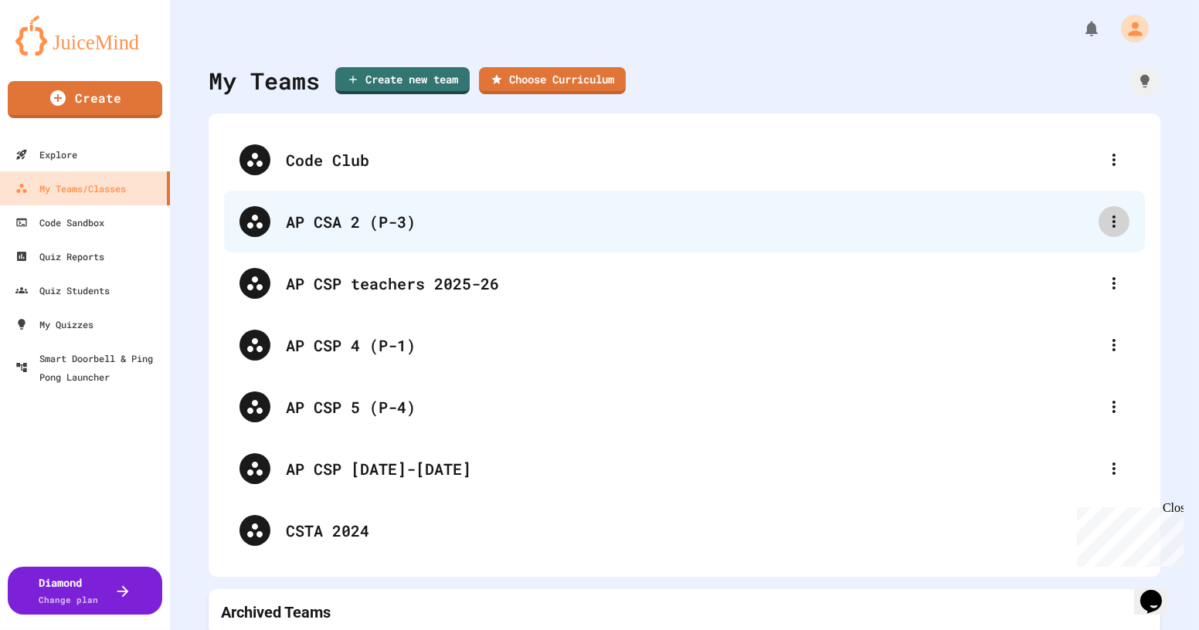
click at [1104, 229] on icon at bounding box center [1113, 221] width 19 height 19
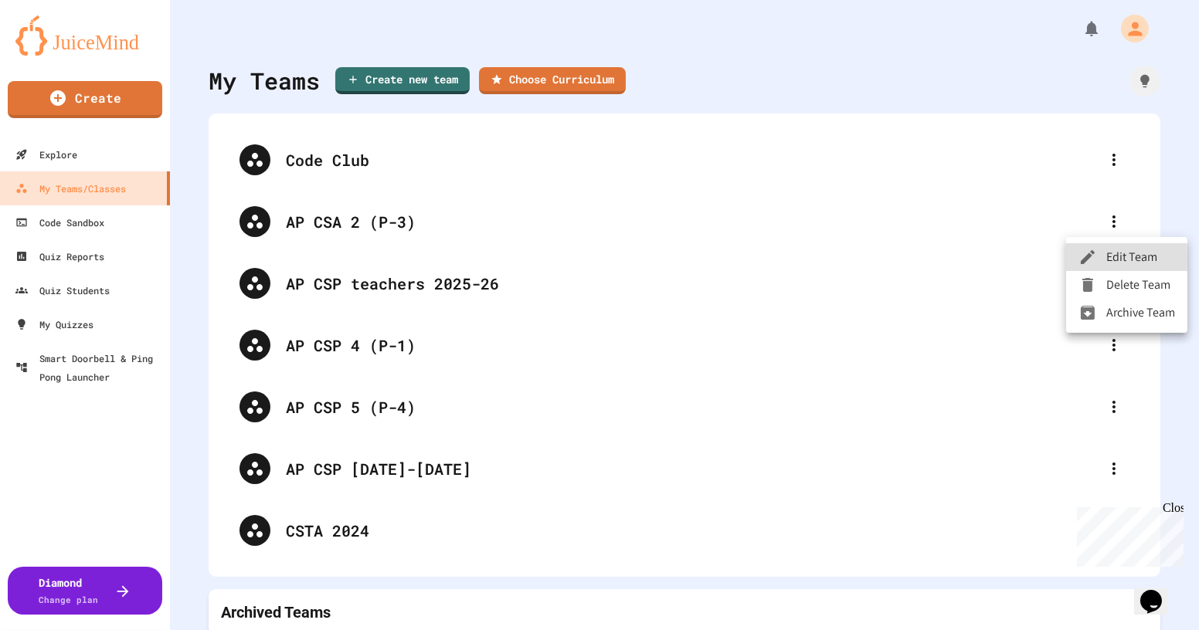
click at [1113, 259] on li "Edit Team" at bounding box center [1126, 257] width 121 height 28
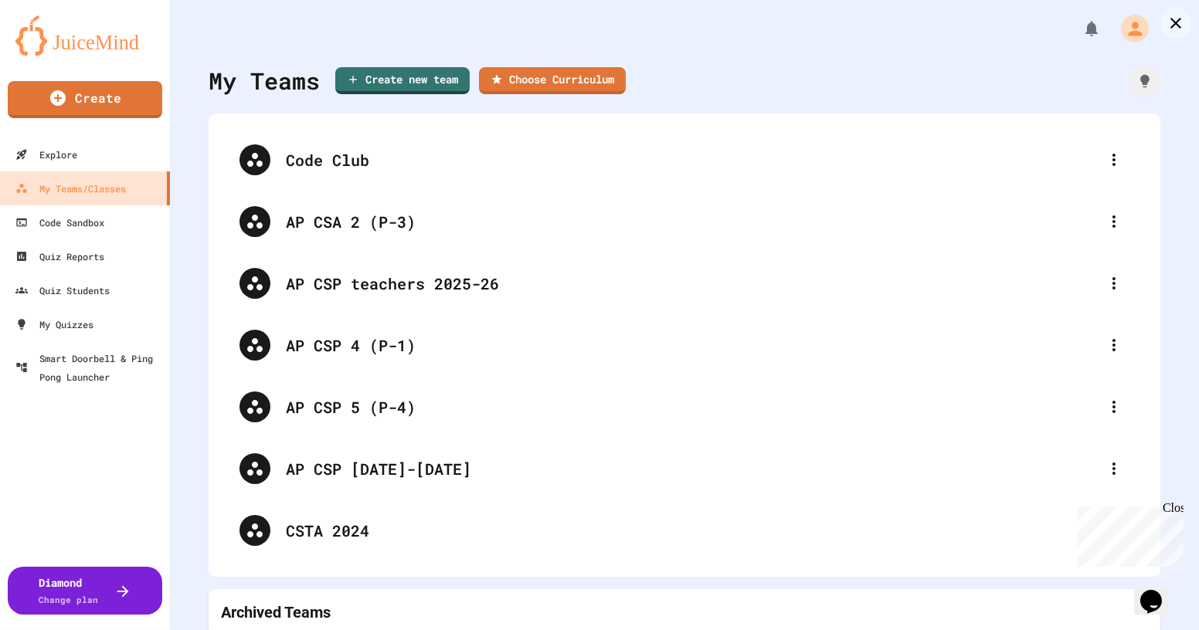
drag, startPoint x: 455, startPoint y: 249, endPoint x: 476, endPoint y: 250, distance: 21.6
type input "**********"
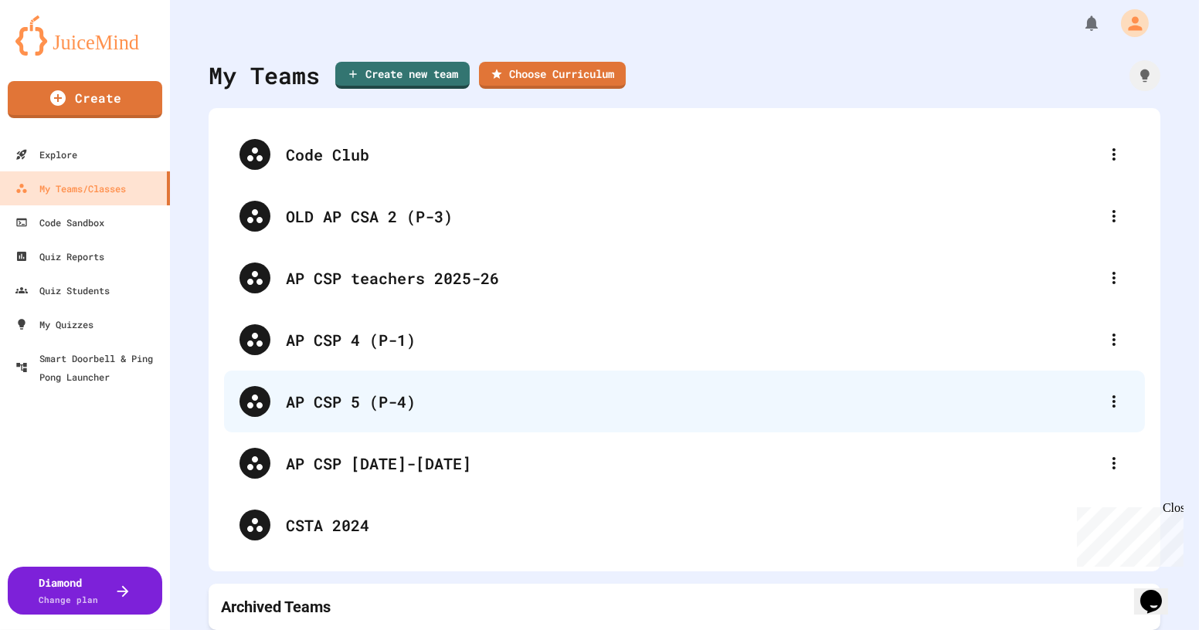
scroll to position [15, 0]
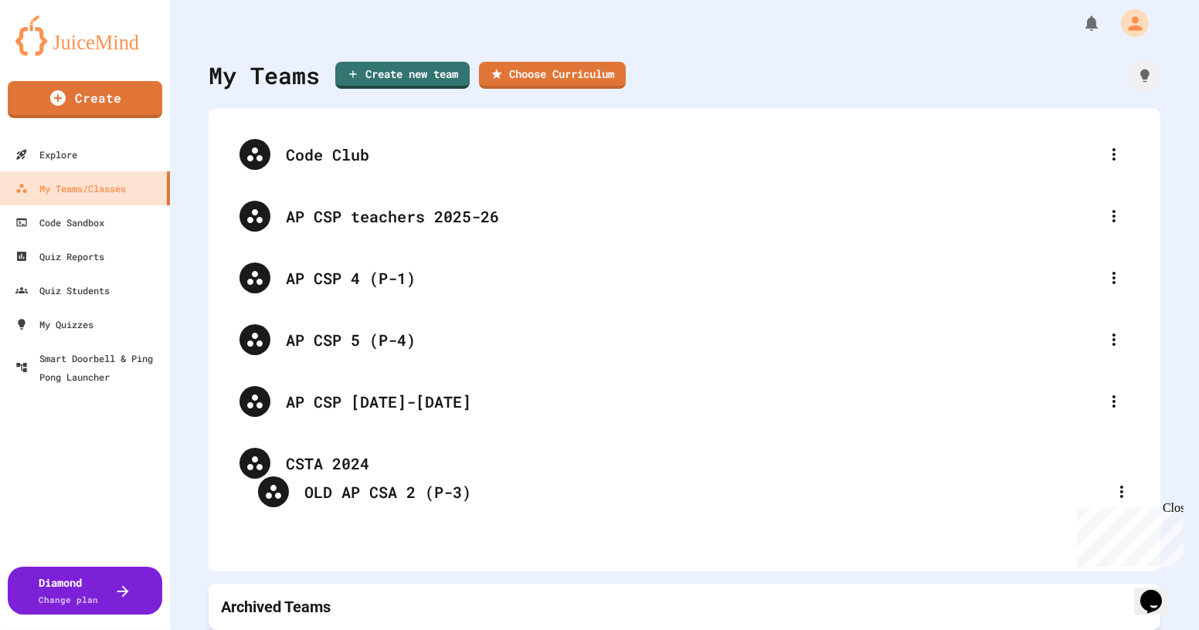
drag, startPoint x: 419, startPoint y: 205, endPoint x: 432, endPoint y: 520, distance: 314.6
click at [432, 520] on div "Code Club OLD AP CSA 2 (P-3) AP CSP teachers 2025-26 AP CSP 4 (P-1) AP CSP 5 (P…" at bounding box center [684, 340] width 921 height 432
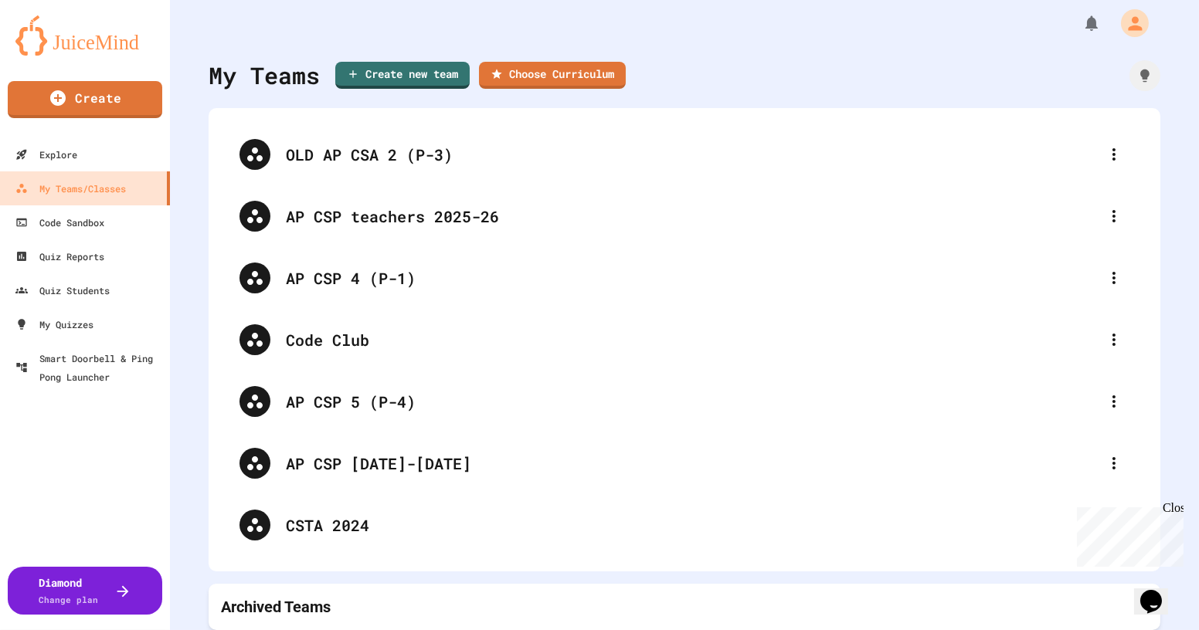
scroll to position [11, 0]
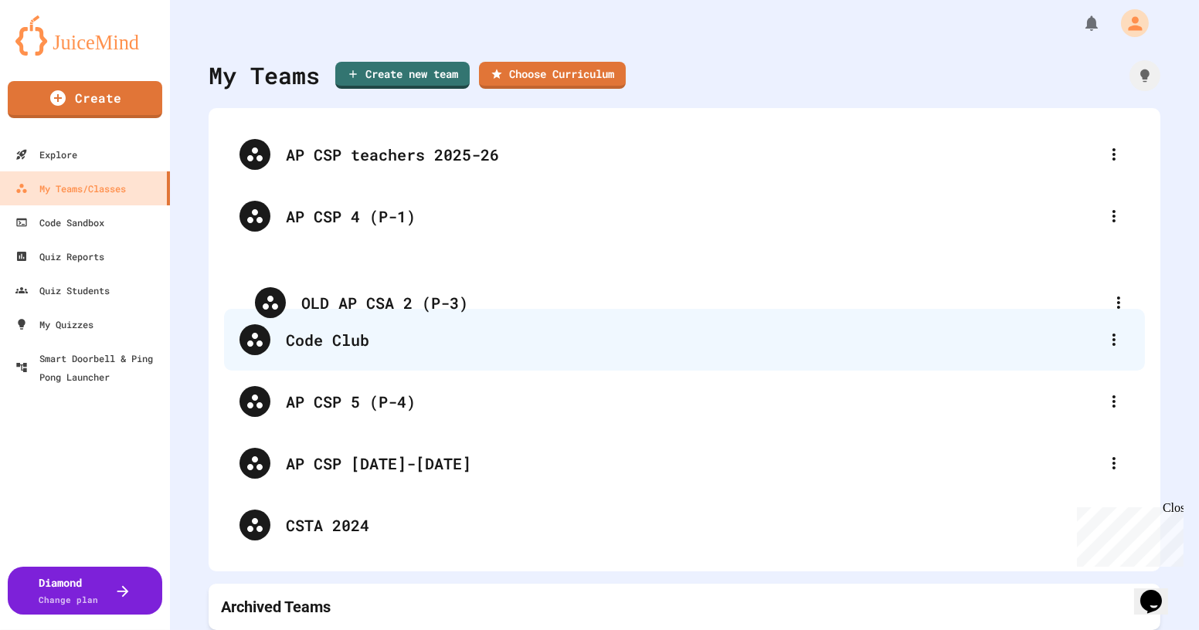
drag, startPoint x: 365, startPoint y: 143, endPoint x: 381, endPoint y: 309, distance: 166.8
click at [381, 309] on div "OLD AP CSA 2 (P-3) AP CSP teachers 2025-26 AP CSP 4 (P-1) Code Club AP CSP 5 (P…" at bounding box center [684, 340] width 921 height 432
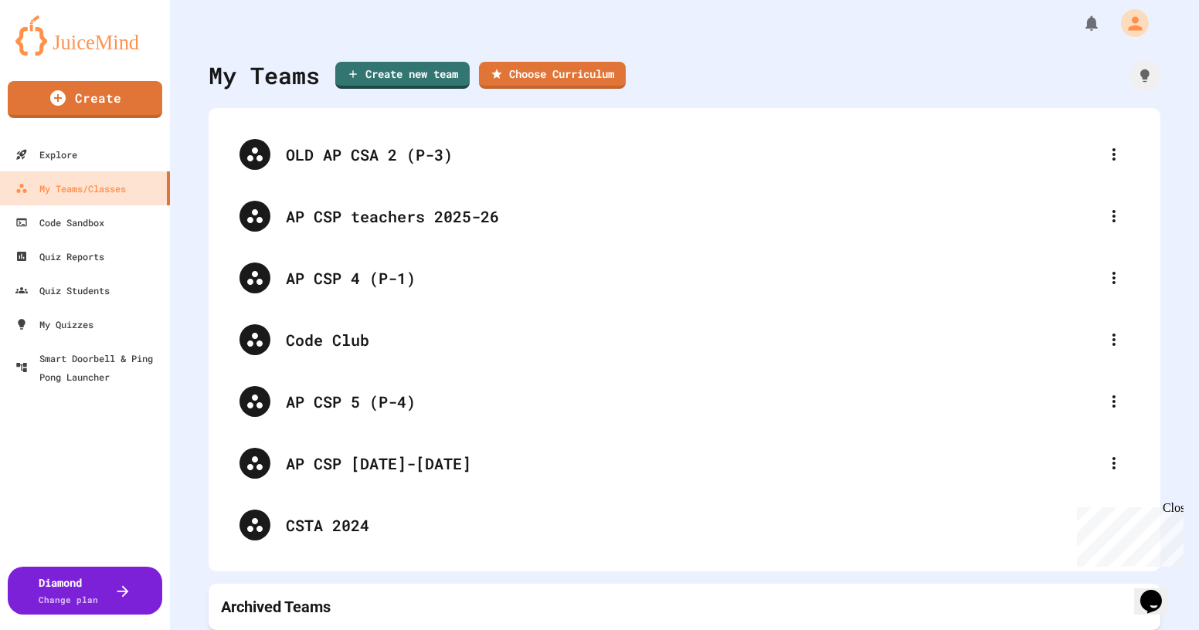
scroll to position [7, 0]
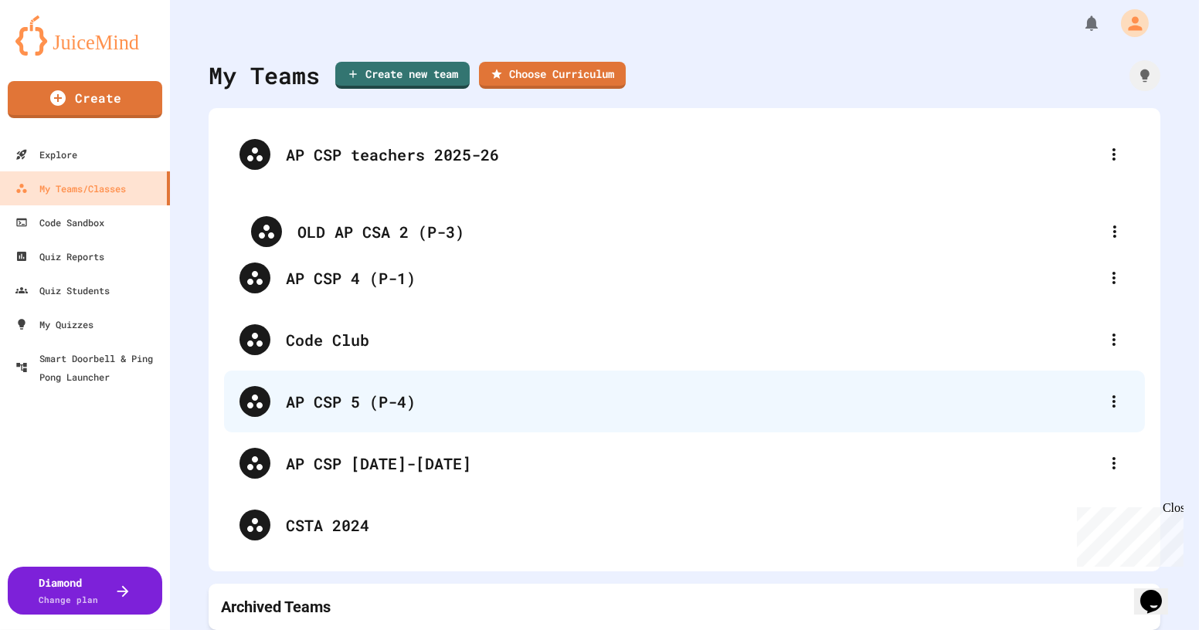
drag, startPoint x: 365, startPoint y: 163, endPoint x: 396, endPoint y: 378, distance: 216.9
click at [396, 373] on div "OLD AP CSA 2 (P-3) AP CSP teachers 2025-26 AP CSP 4 (P-1) Code Club AP CSP 5 (P…" at bounding box center [684, 340] width 921 height 432
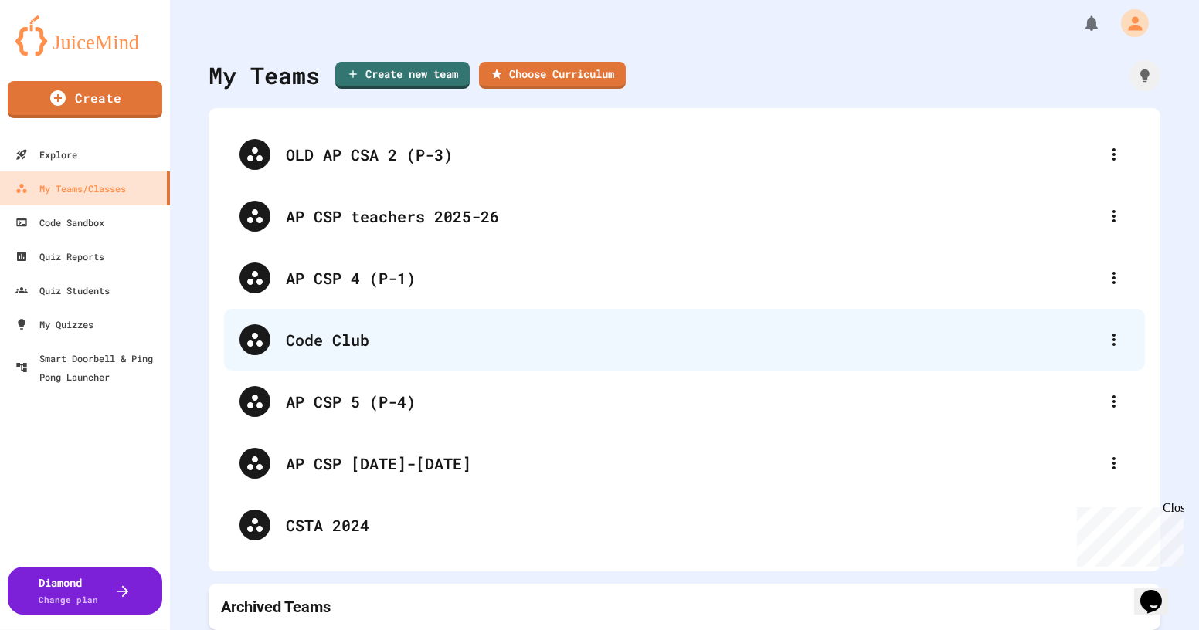
scroll to position [15, 0]
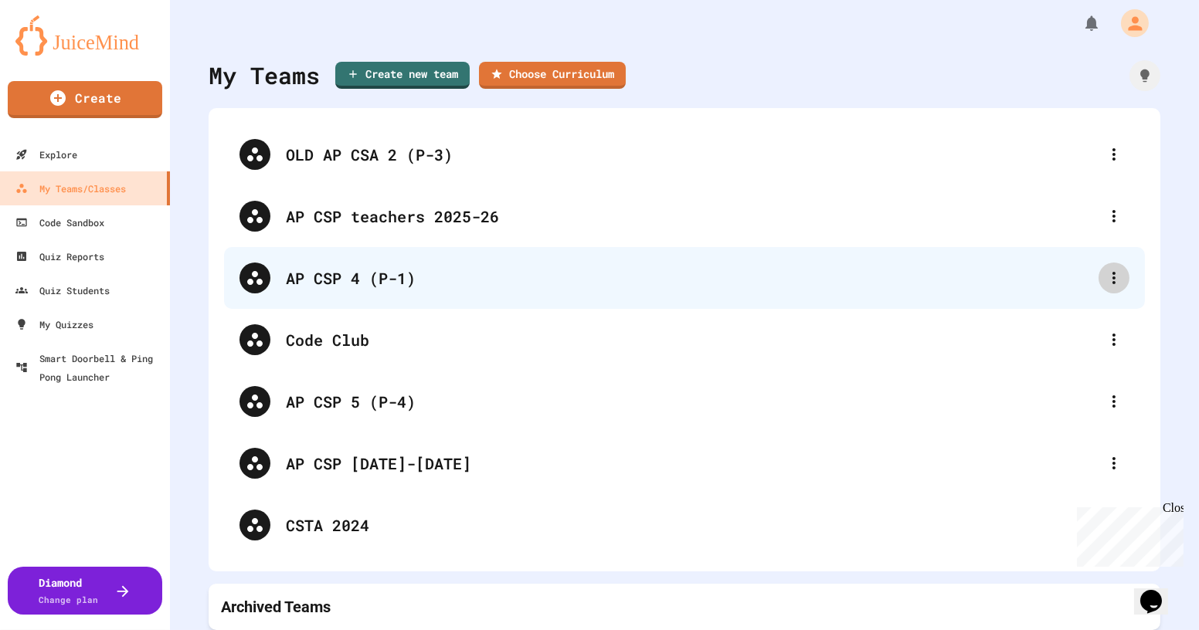
click at [1109, 270] on icon at bounding box center [1113, 278] width 19 height 19
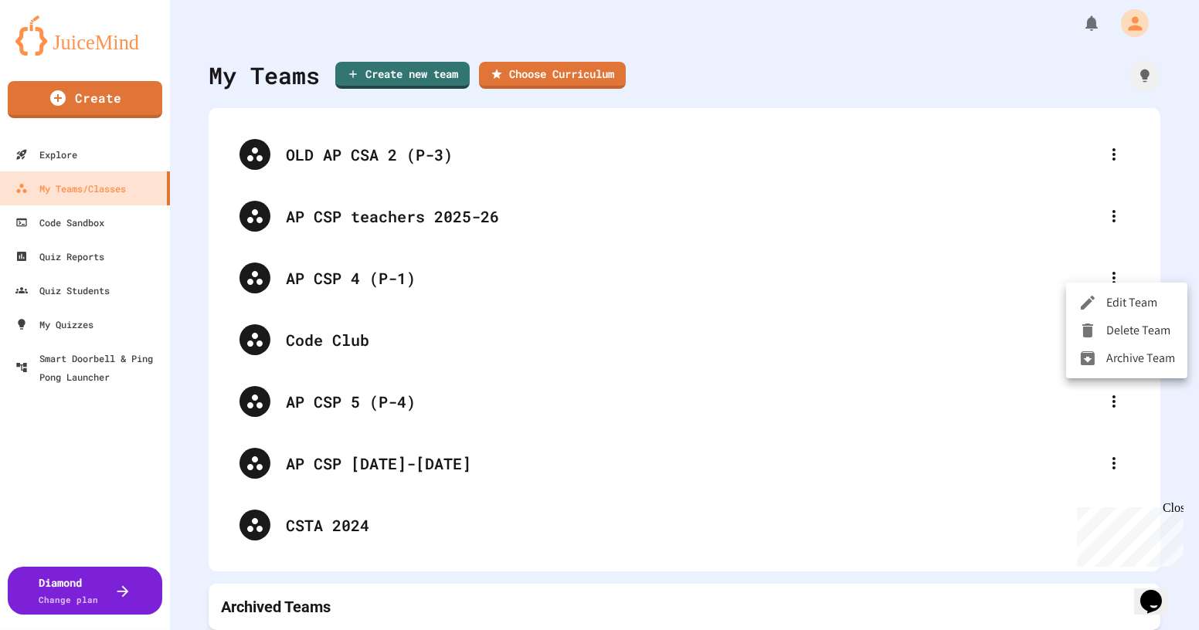
click at [1194, 236] on div at bounding box center [599, 315] width 1199 height 630
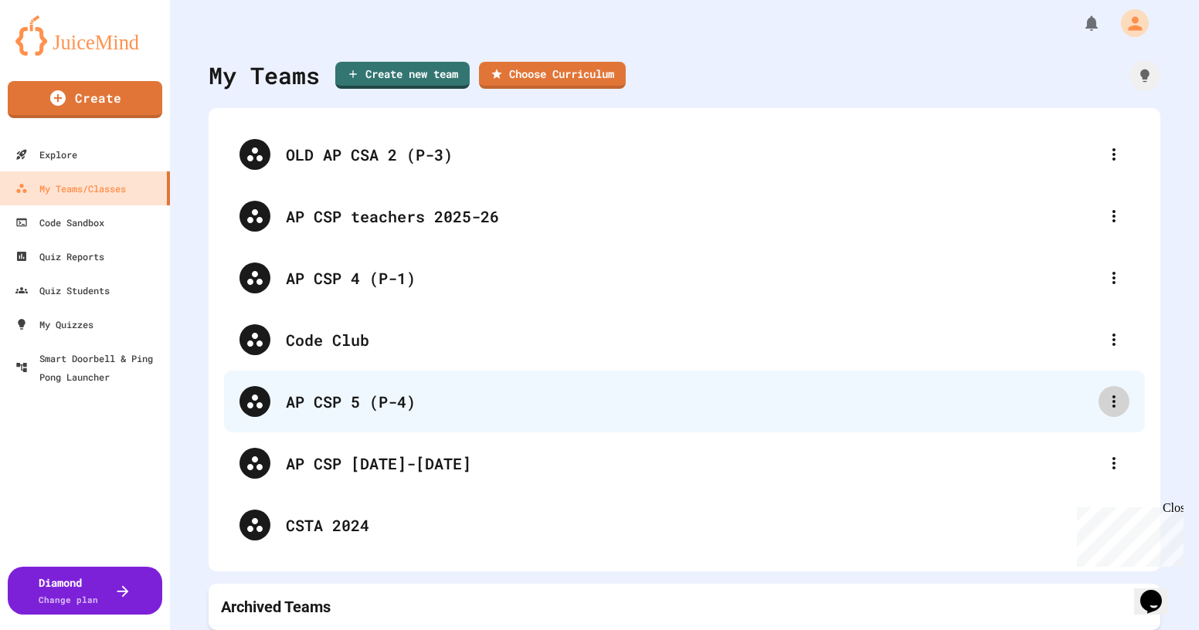
click at [1098, 386] on div at bounding box center [1113, 401] width 31 height 31
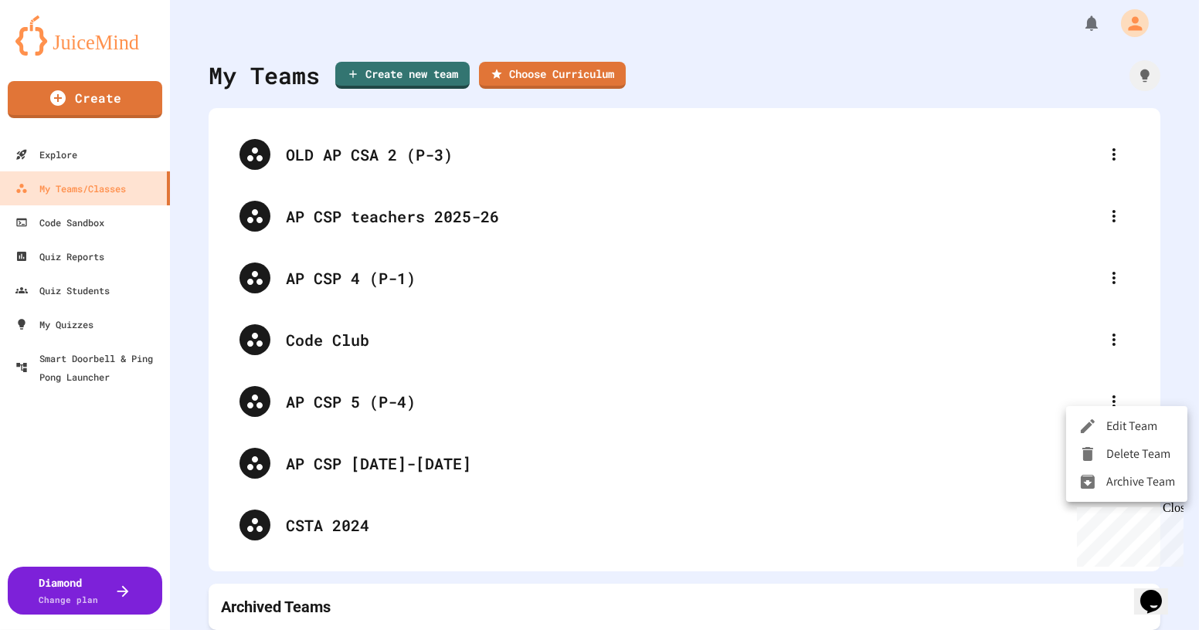
click at [1099, 478] on div at bounding box center [1092, 482] width 28 height 19
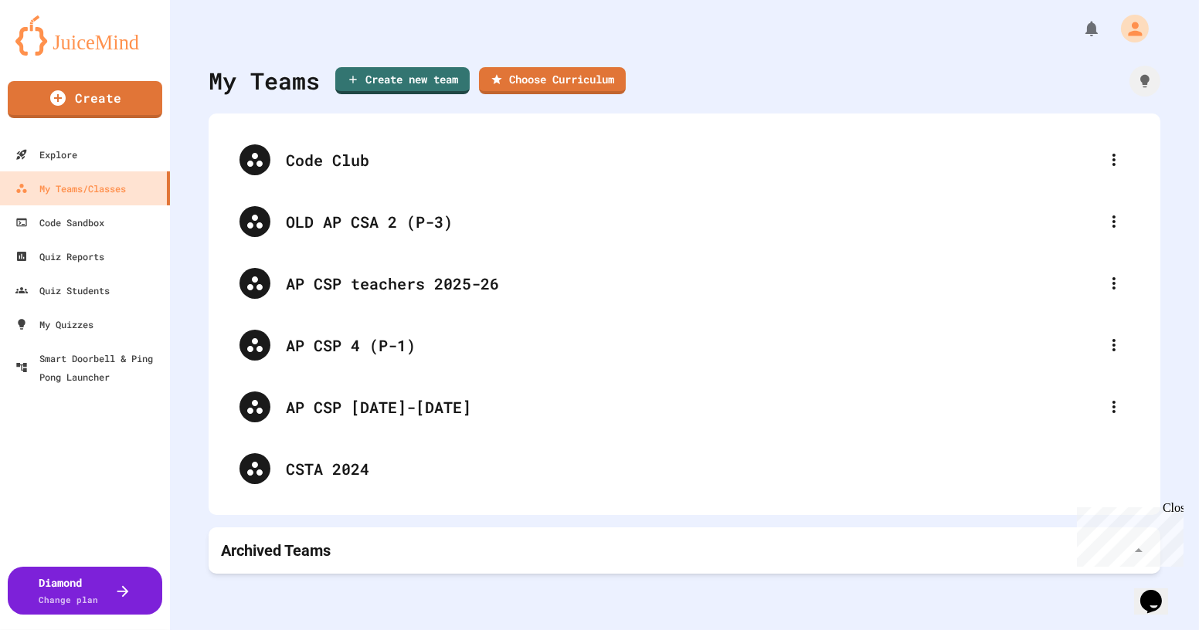
click at [666, 564] on div "Archived Teams" at bounding box center [684, 550] width 951 height 46
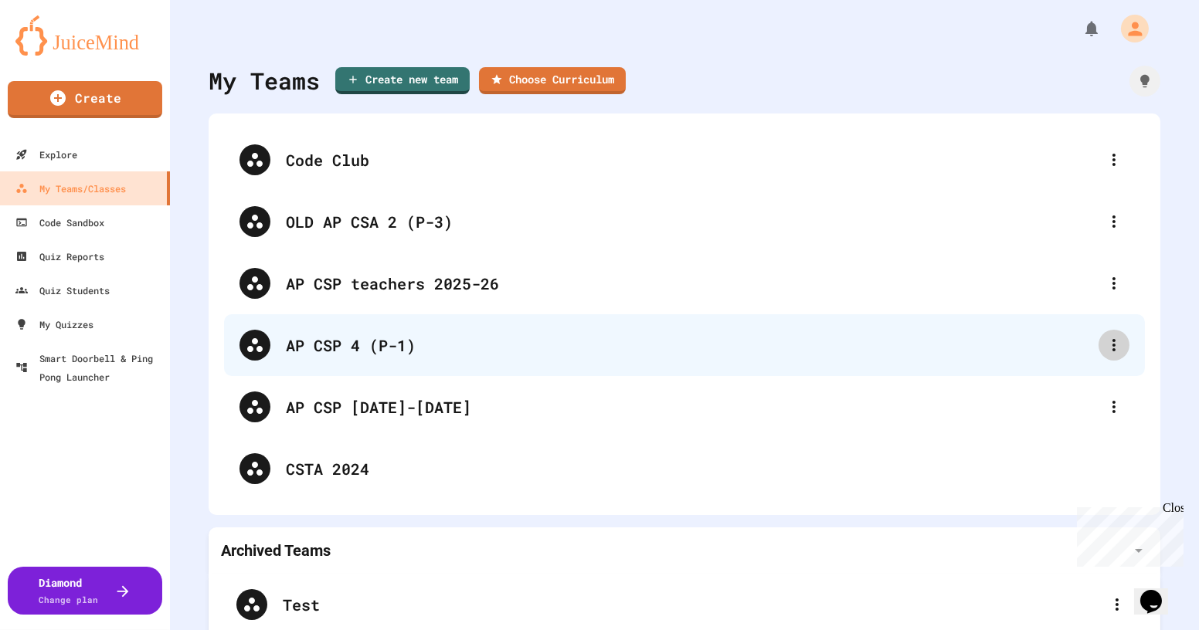
click at [1108, 344] on icon at bounding box center [1113, 345] width 19 height 19
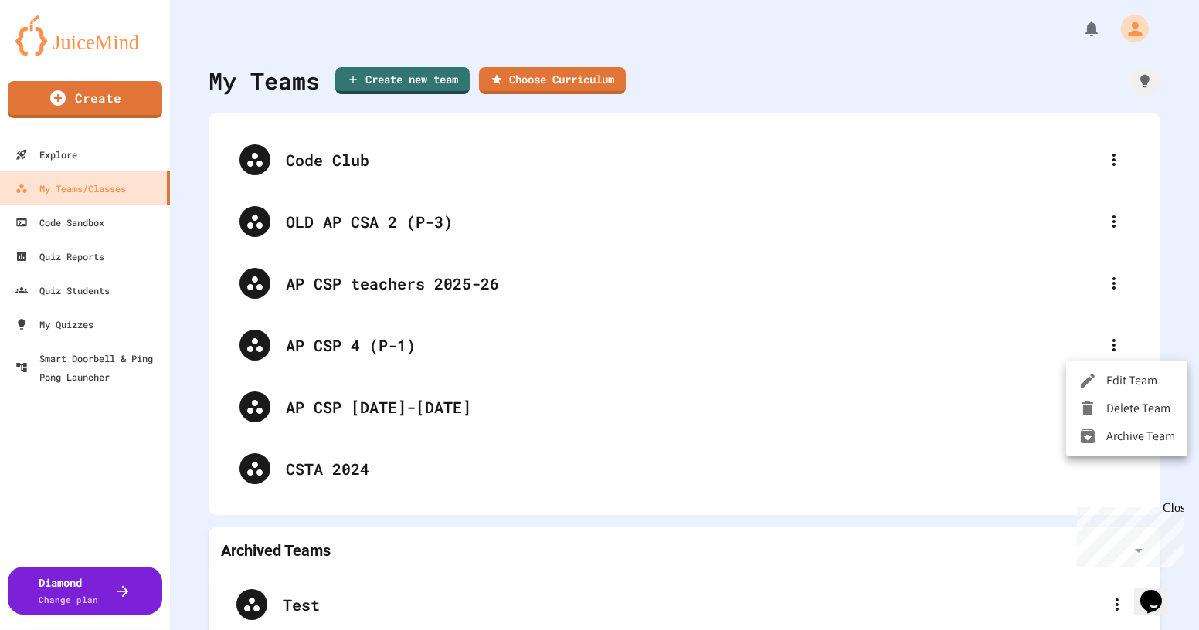
click at [1104, 381] on div at bounding box center [1092, 380] width 28 height 19
type input "**********"
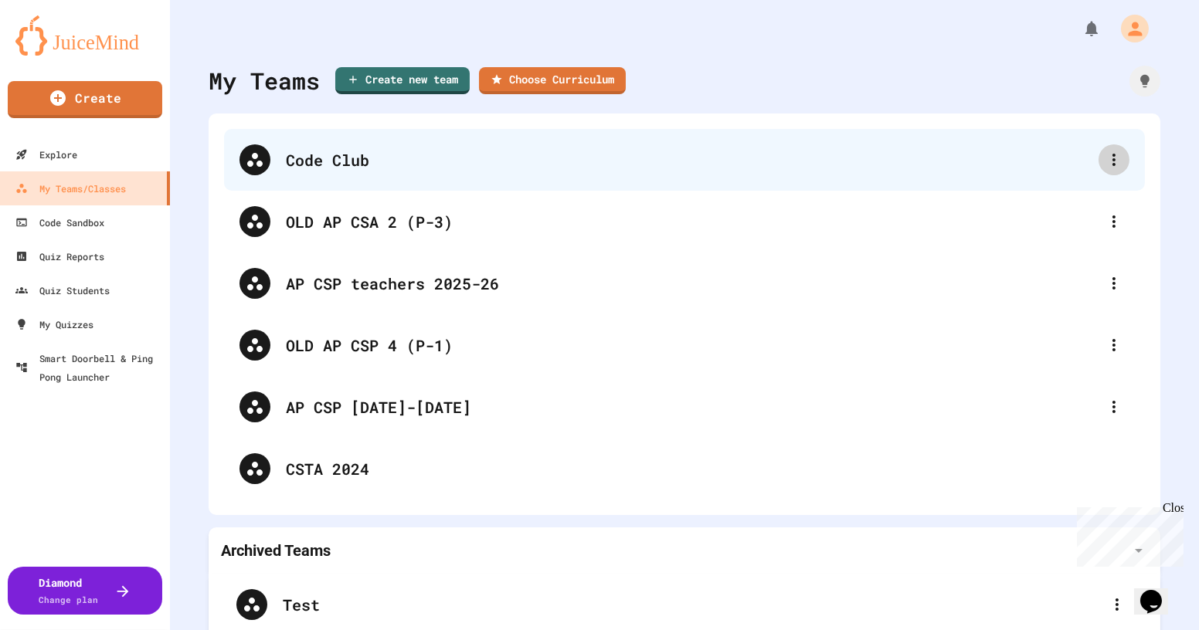
click at [1101, 150] on div at bounding box center [1113, 159] width 31 height 31
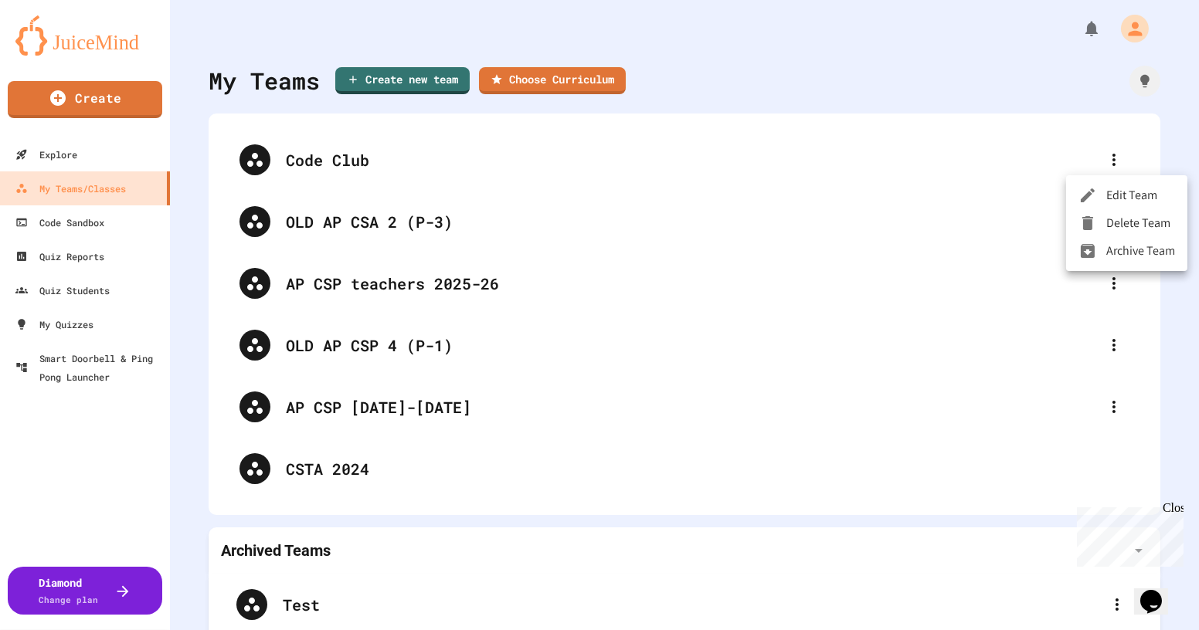
click at [1111, 247] on li "Archive Team" at bounding box center [1126, 251] width 121 height 28
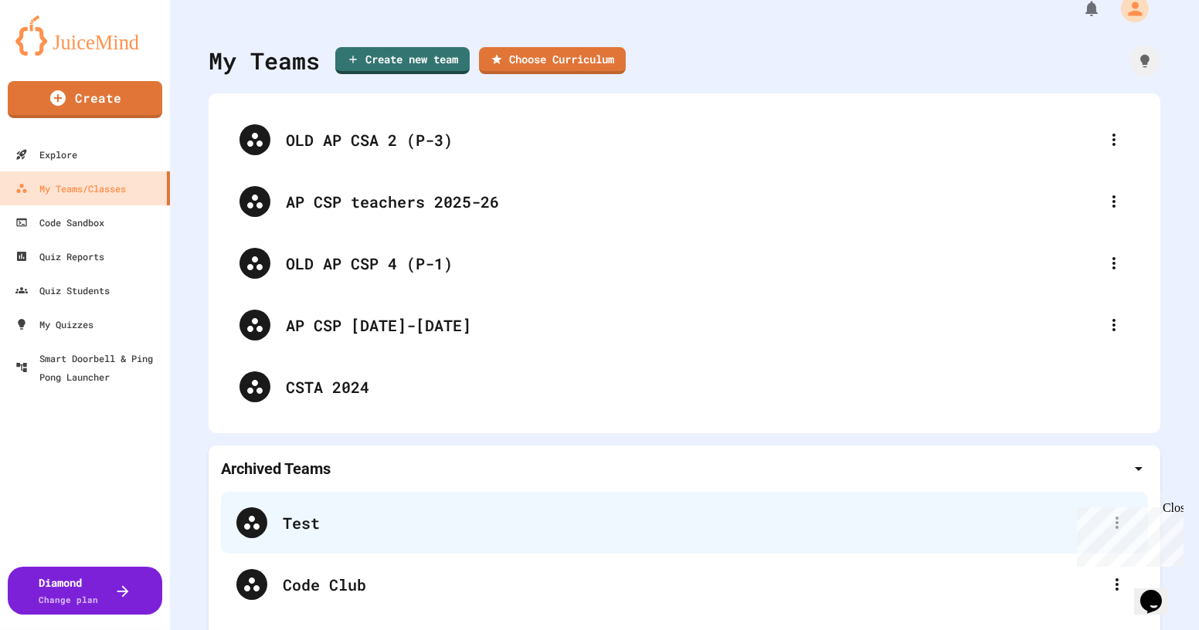
scroll to position [70, 0]
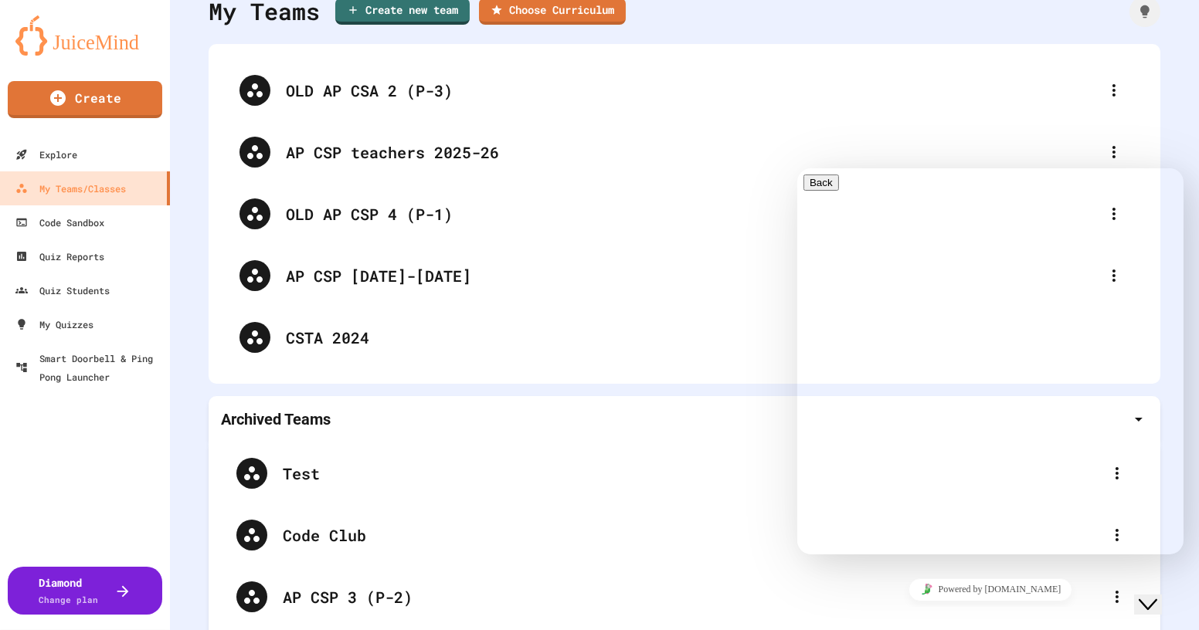
click at [1166, 145] on div "My Teams Create new team Choose Curriculum OLD AP CSA 2 (P-3) AP CSP teachers 2…" at bounding box center [684, 245] width 1029 height 630
click at [1181, 106] on div "My Teams Create new team Choose Curriculum OLD AP CSA 2 (P-3) AP CSP teachers 2…" at bounding box center [684, 245] width 1029 height 630
click at [1156, 595] on icon "Close Chat This icon closes the chat window." at bounding box center [1147, 604] width 19 height 19
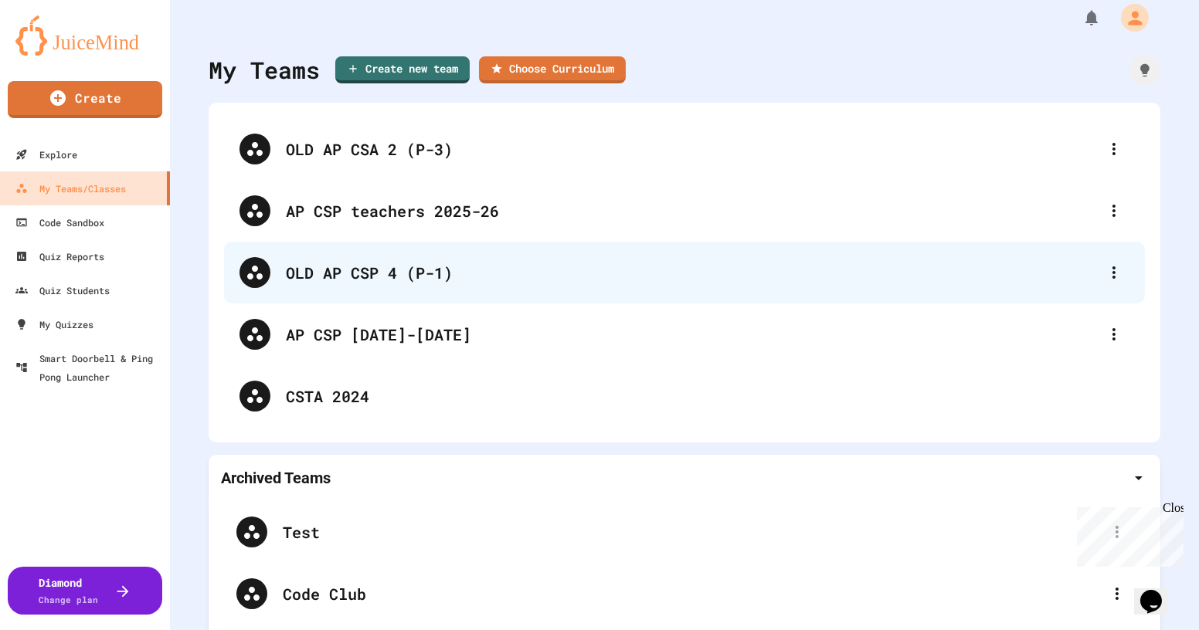
scroll to position [0, 0]
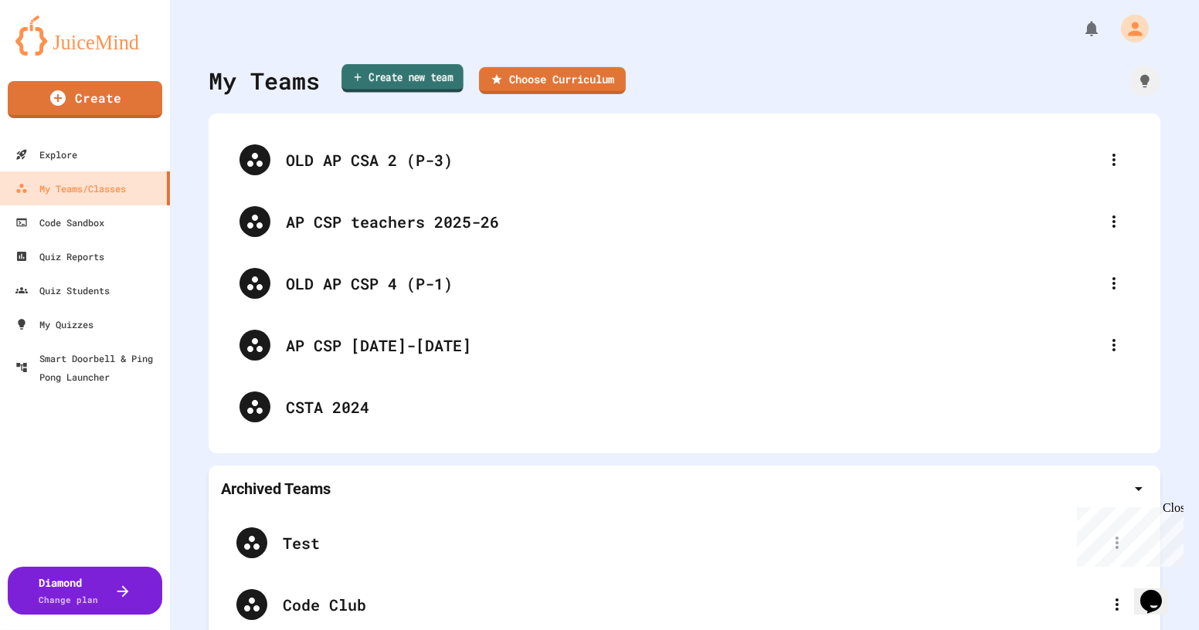
click at [409, 70] on link "Create new team" at bounding box center [402, 78] width 122 height 29
click at [15, 629] on icon "button" at bounding box center [9, 640] width 11 height 11
click at [577, 76] on link "Choose Curriculum" at bounding box center [552, 79] width 147 height 29
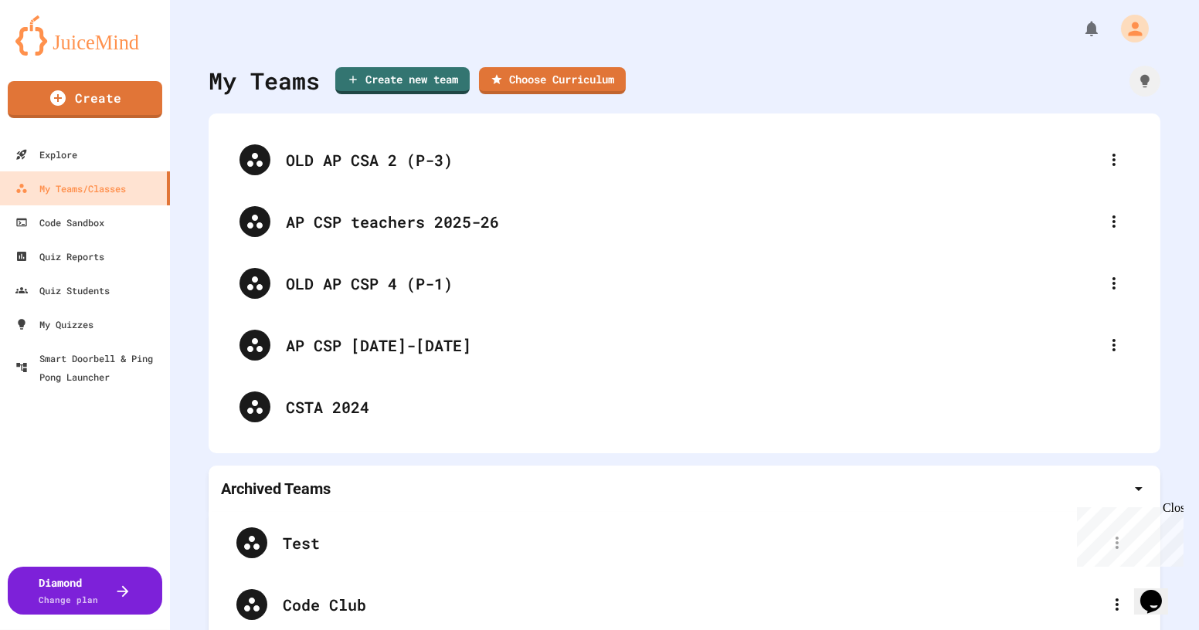
scroll to position [70, 0]
paste input "**********"
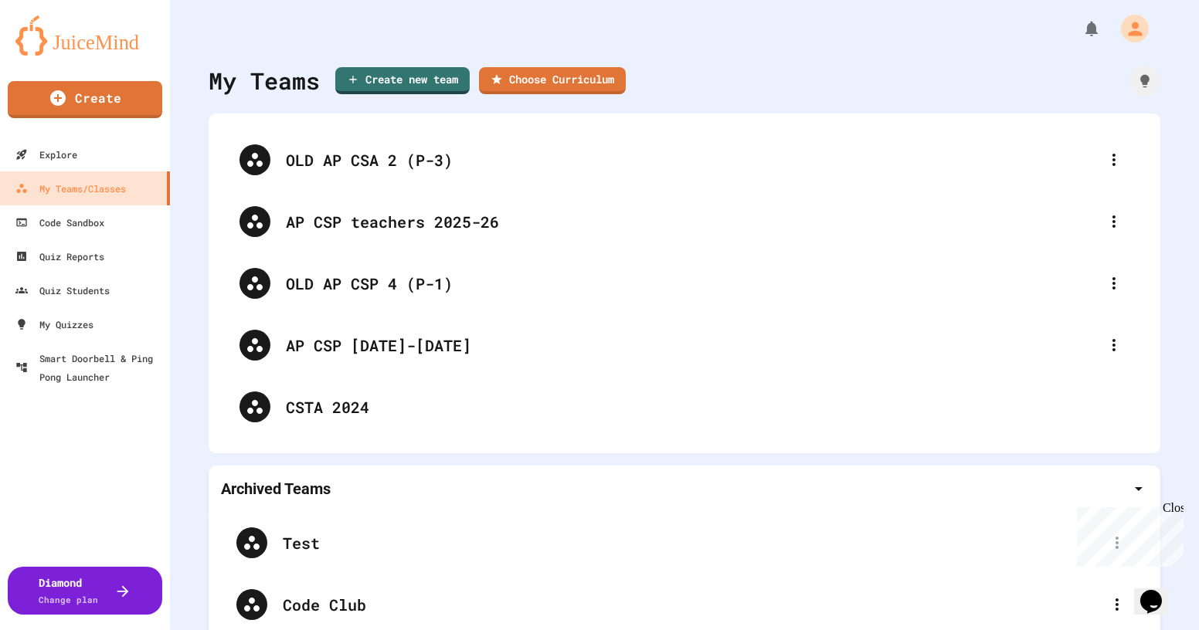
type input "********"
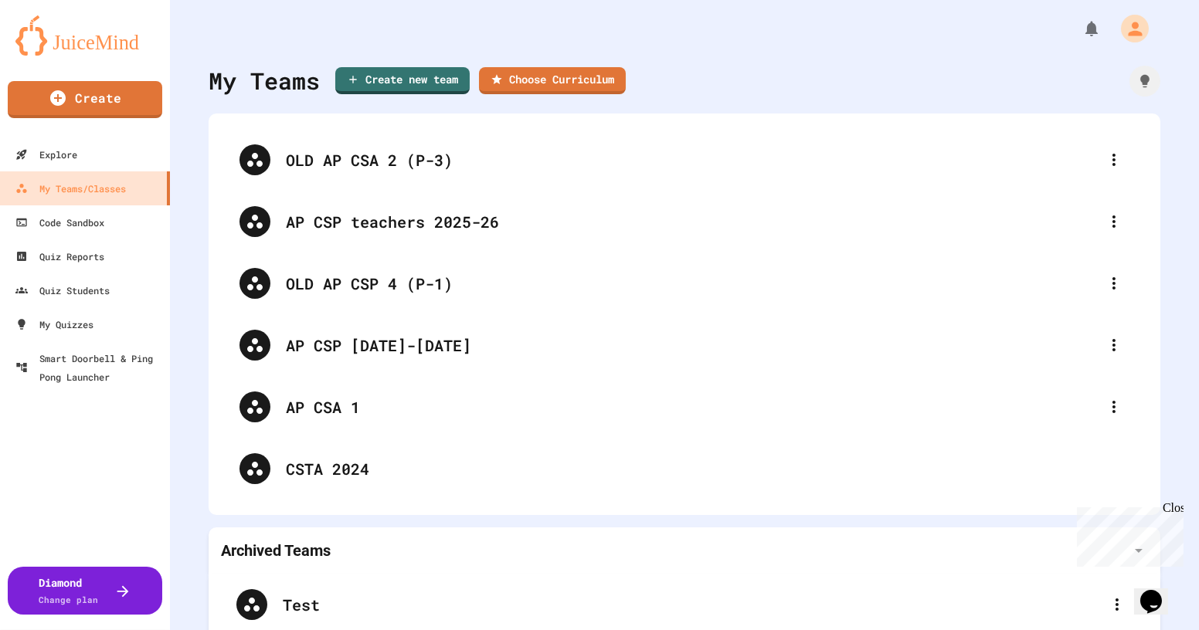
click at [1176, 508] on div "Close" at bounding box center [1171, 509] width 19 height 19
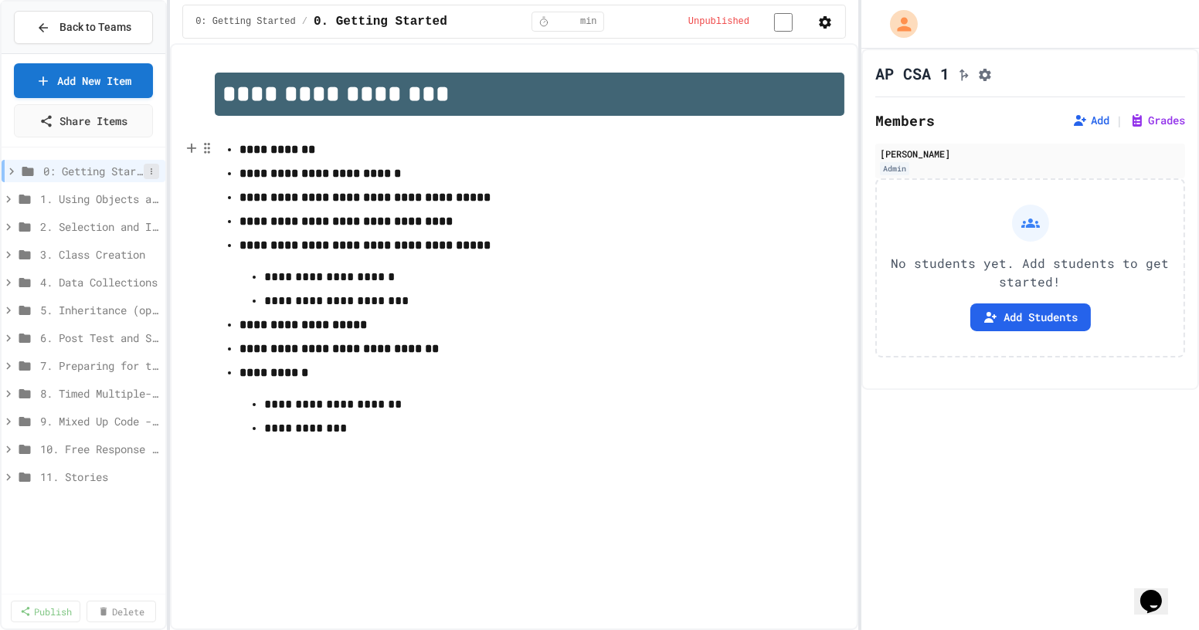
click at [154, 168] on icon at bounding box center [151, 171] width 9 height 9
click at [120, 22] on div at bounding box center [599, 315] width 1199 height 630
click at [120, 22] on span "Back to Teams" at bounding box center [95, 27] width 72 height 16
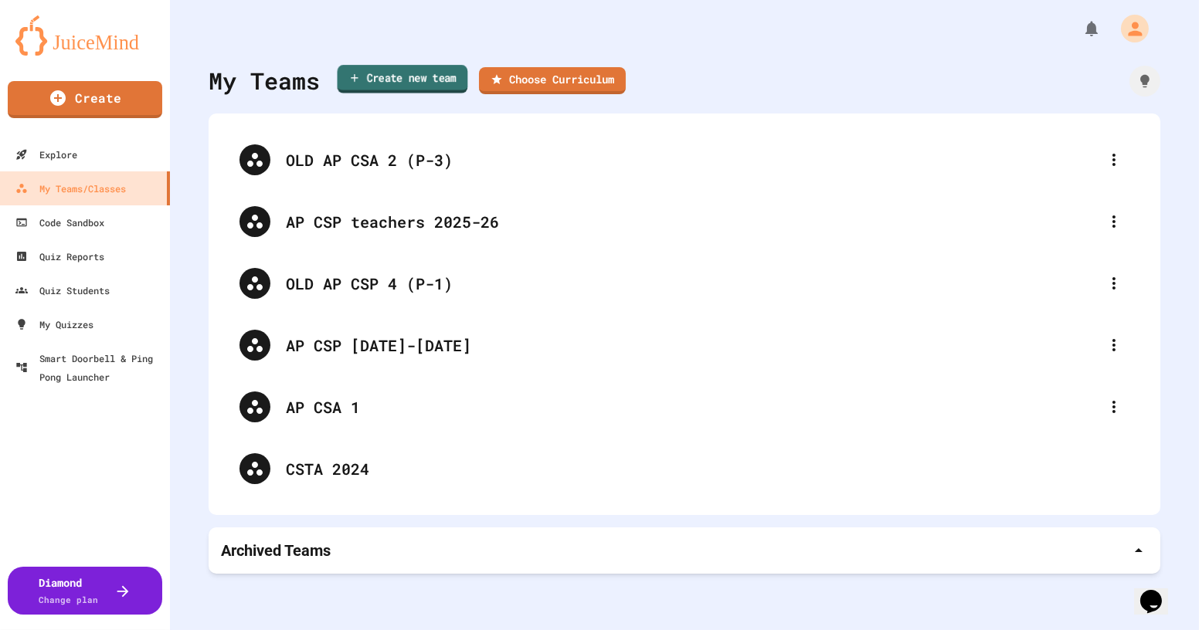
click at [394, 76] on link "Create new team" at bounding box center [402, 79] width 131 height 29
click at [19, 629] on icon "button" at bounding box center [9, 640] width 19 height 19
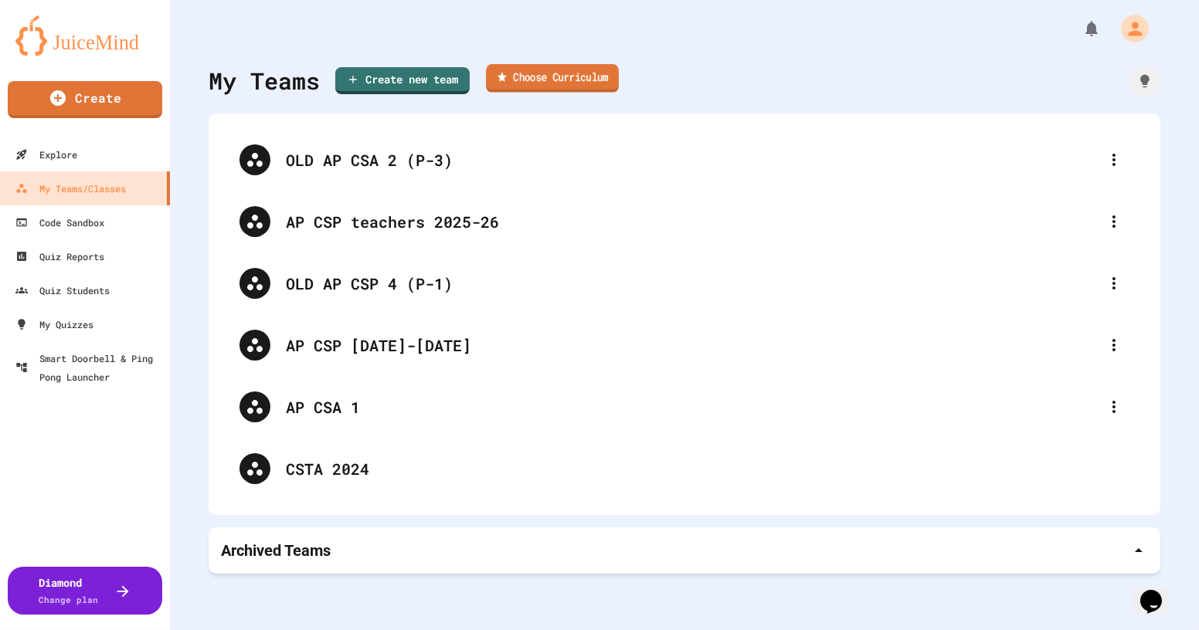
click at [540, 84] on link "Choose Curriculum" at bounding box center [552, 78] width 133 height 29
click at [540, 59] on div "My Teams Create new team Choose Curriculum OLD AP CSA 2 (P-3) AP CSP teachers 2…" at bounding box center [684, 315] width 1029 height 630
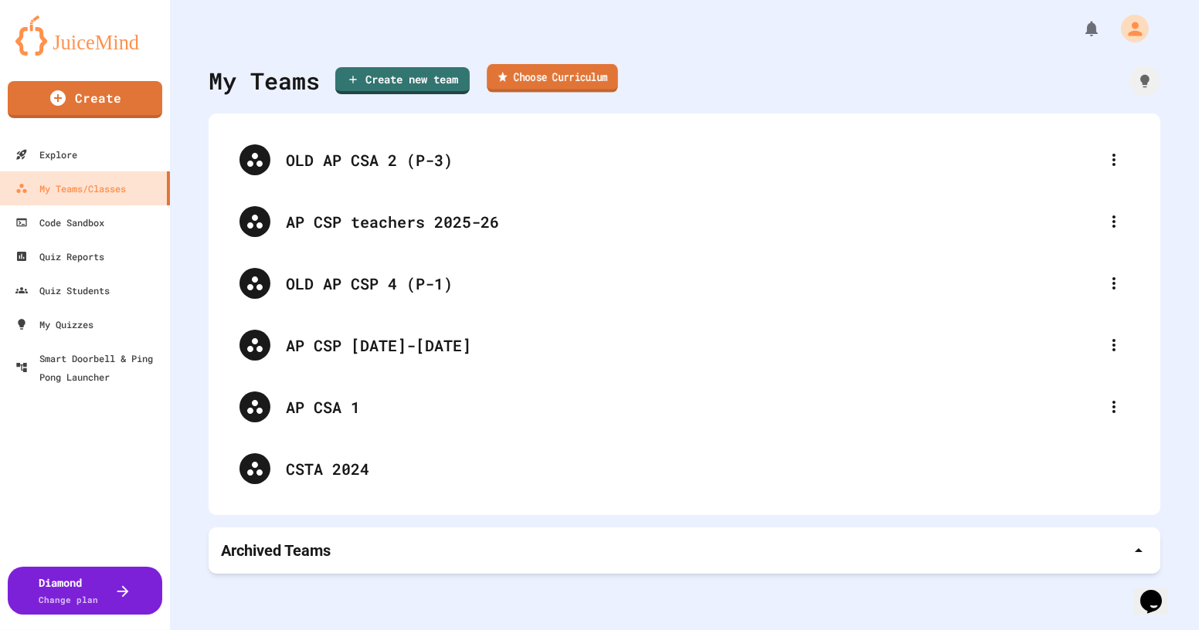
click at [544, 75] on link "Choose Curriculum" at bounding box center [552, 78] width 131 height 29
drag, startPoint x: 557, startPoint y: 332, endPoint x: 419, endPoint y: 344, distance: 138.0
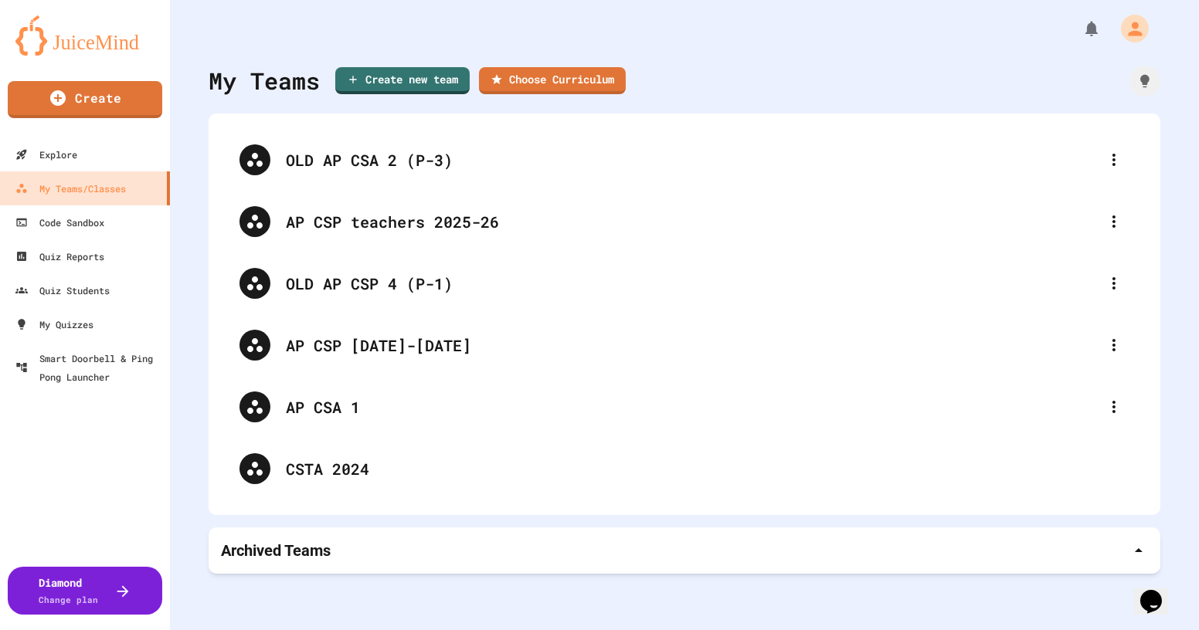
paste input "*******"
drag, startPoint x: 538, startPoint y: 327, endPoint x: 517, endPoint y: 329, distance: 20.2
type input "********"
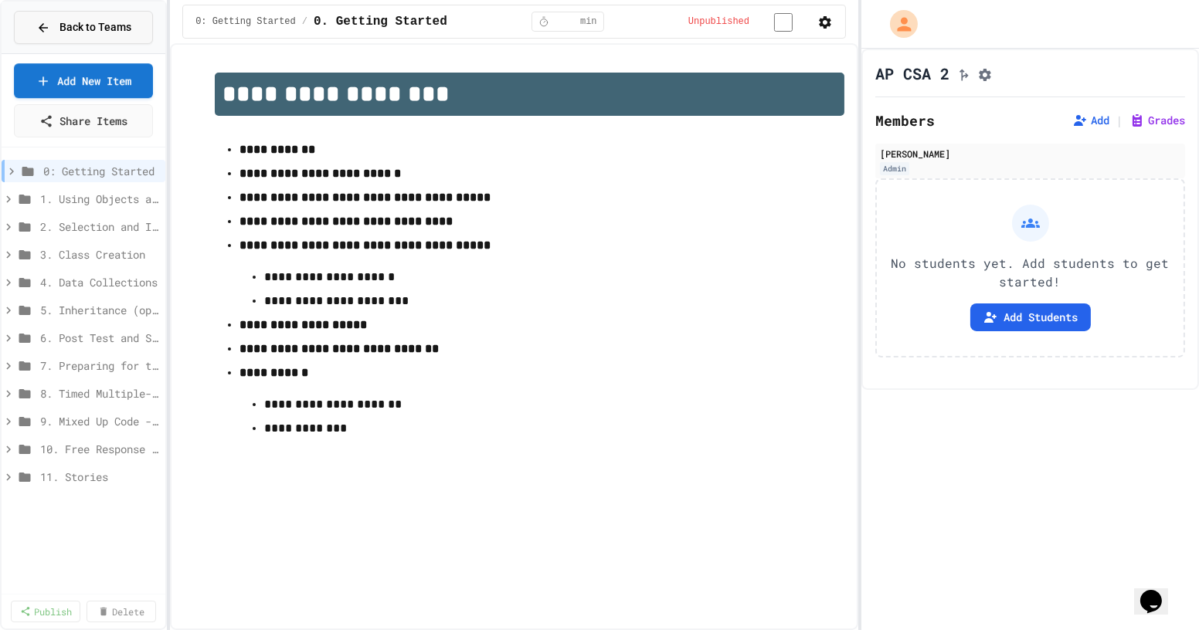
click at [113, 26] on span "Back to Teams" at bounding box center [95, 27] width 72 height 16
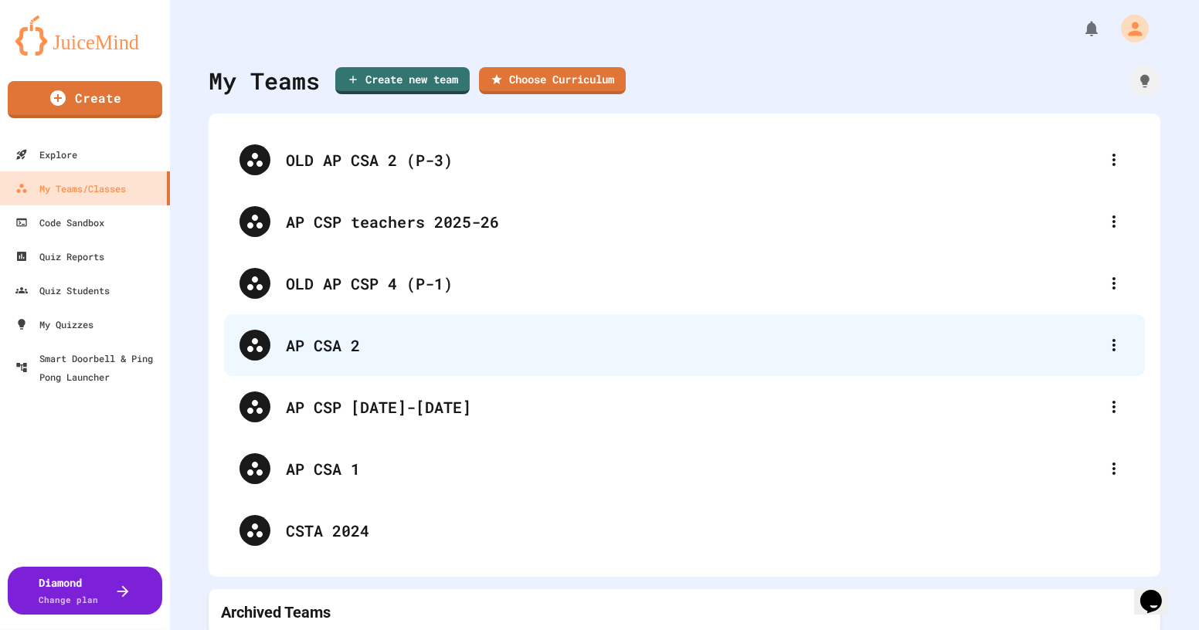
click at [341, 354] on div "AP CSA 2" at bounding box center [692, 345] width 812 height 23
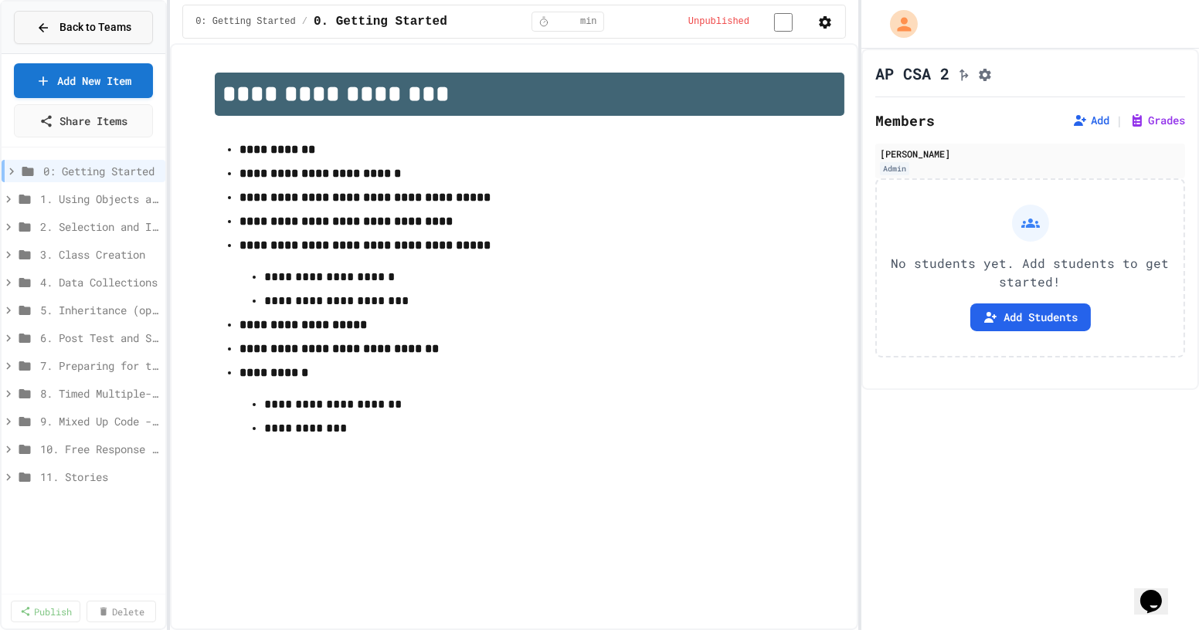
click at [120, 29] on span "Back to Teams" at bounding box center [95, 27] width 72 height 16
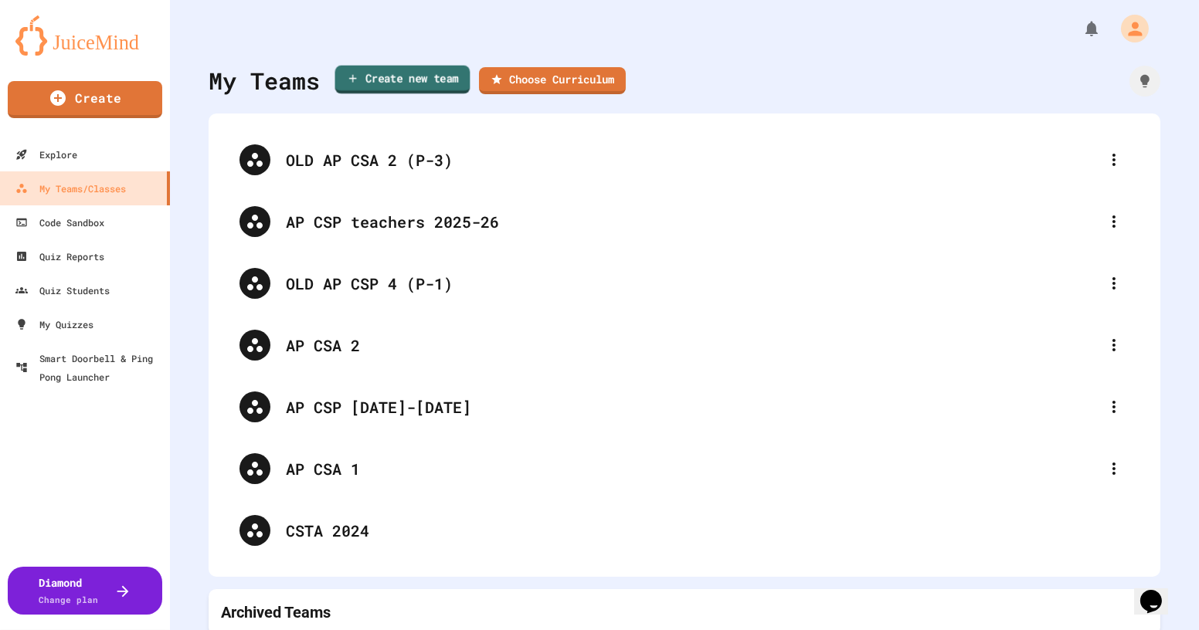
click at [406, 84] on link "Create new team" at bounding box center [402, 80] width 135 height 29
paste input "********"
type input "********"
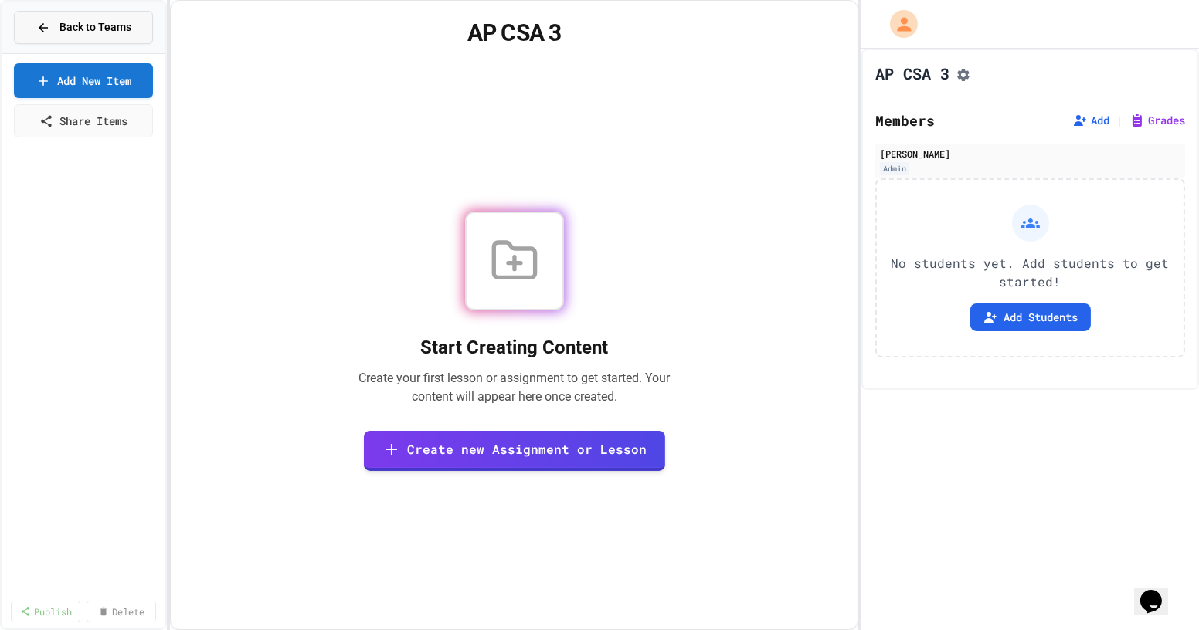
click at [115, 24] on span "Back to Teams" at bounding box center [95, 27] width 72 height 16
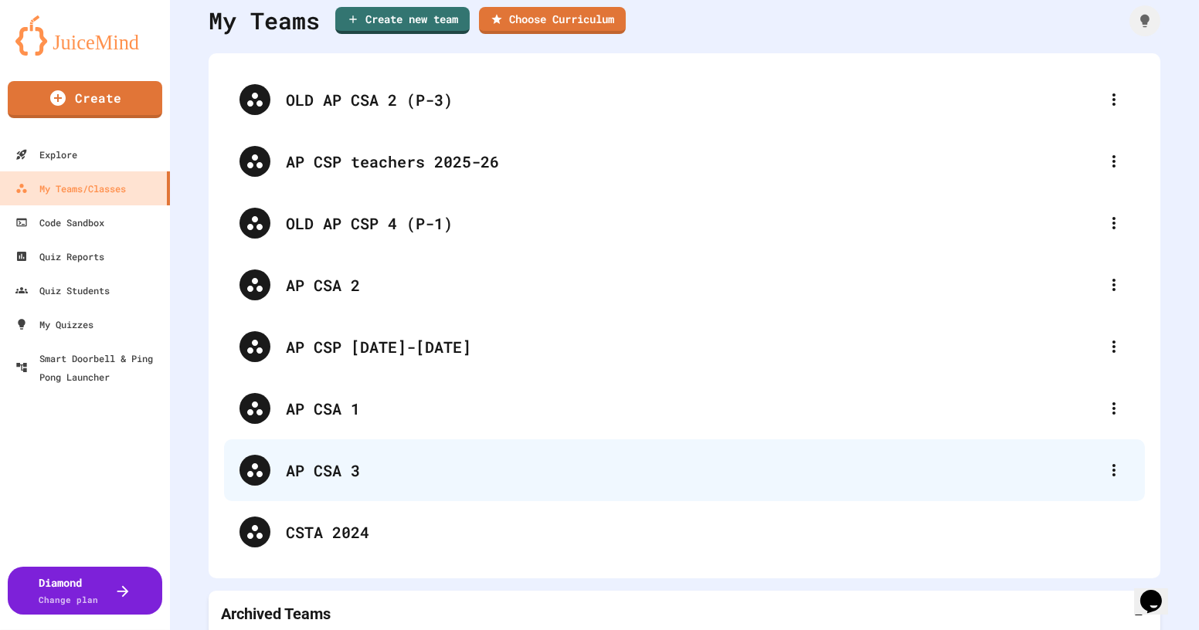
scroll to position [70, 0]
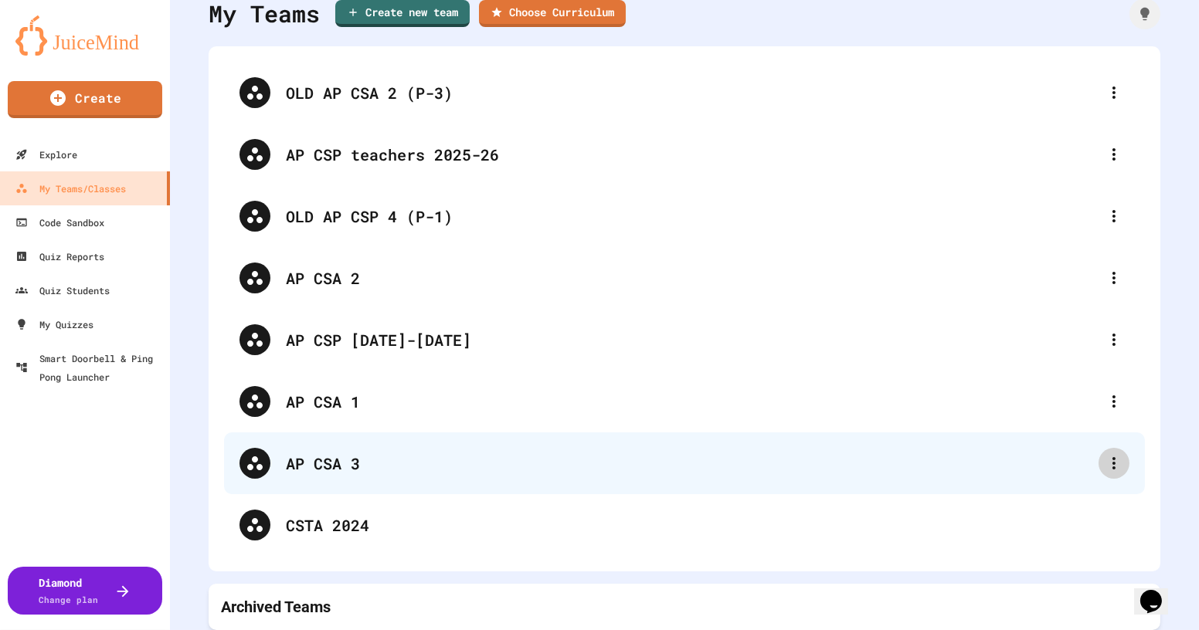
click at [1104, 461] on icon at bounding box center [1113, 463] width 19 height 19
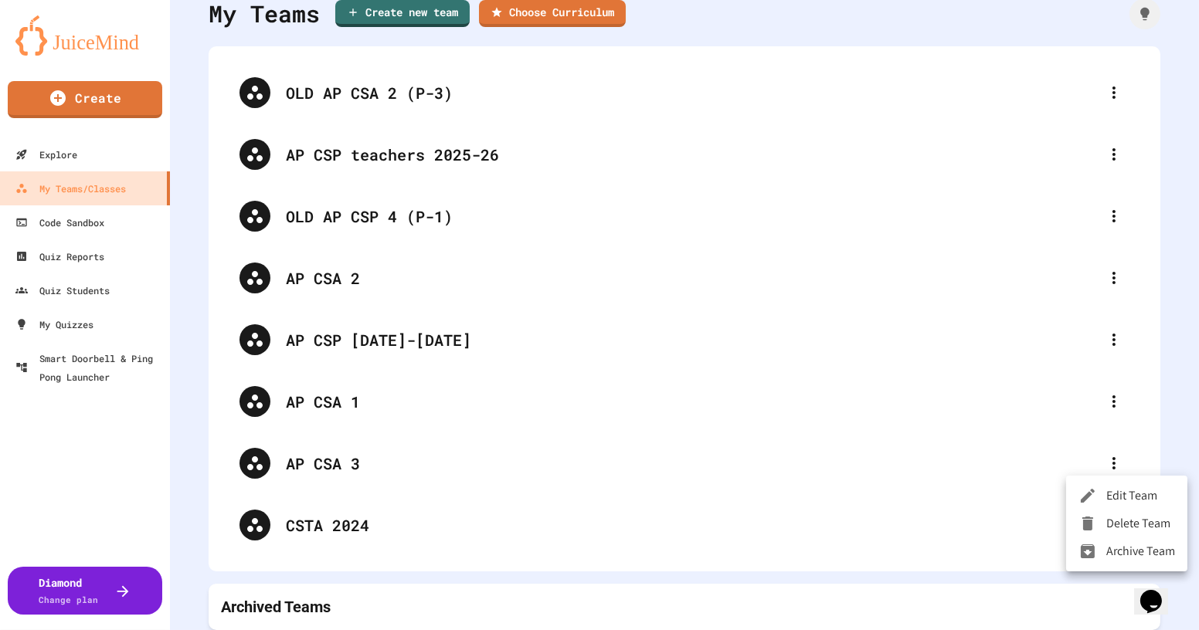
click at [1126, 518] on li "Delete Team" at bounding box center [1126, 524] width 121 height 28
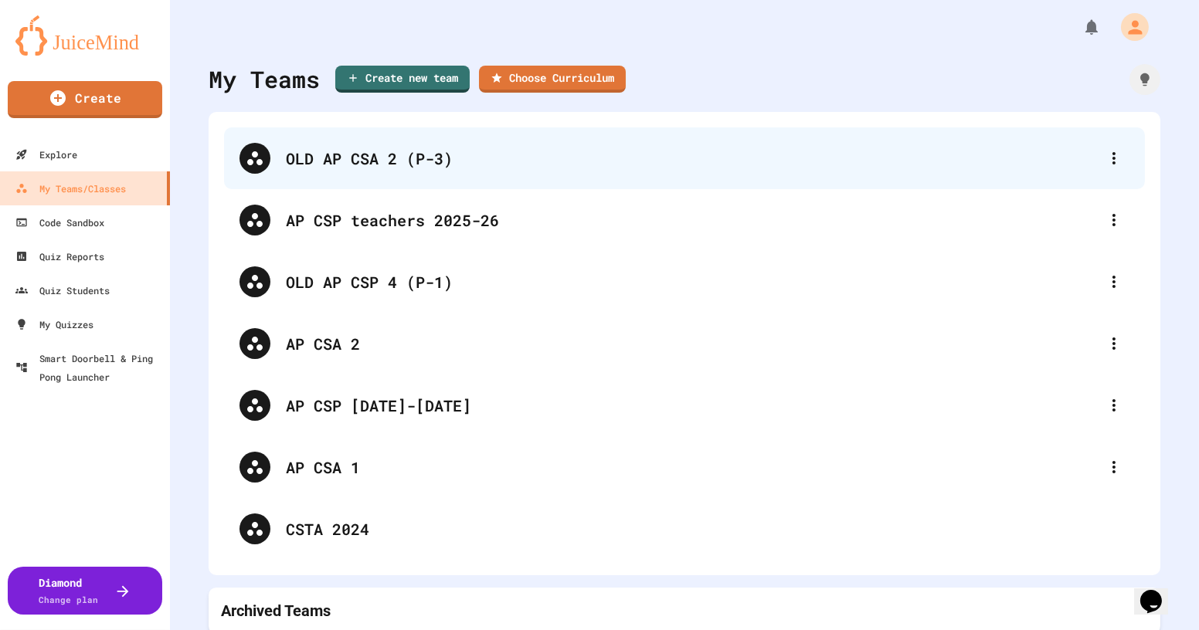
scroll to position [0, 0]
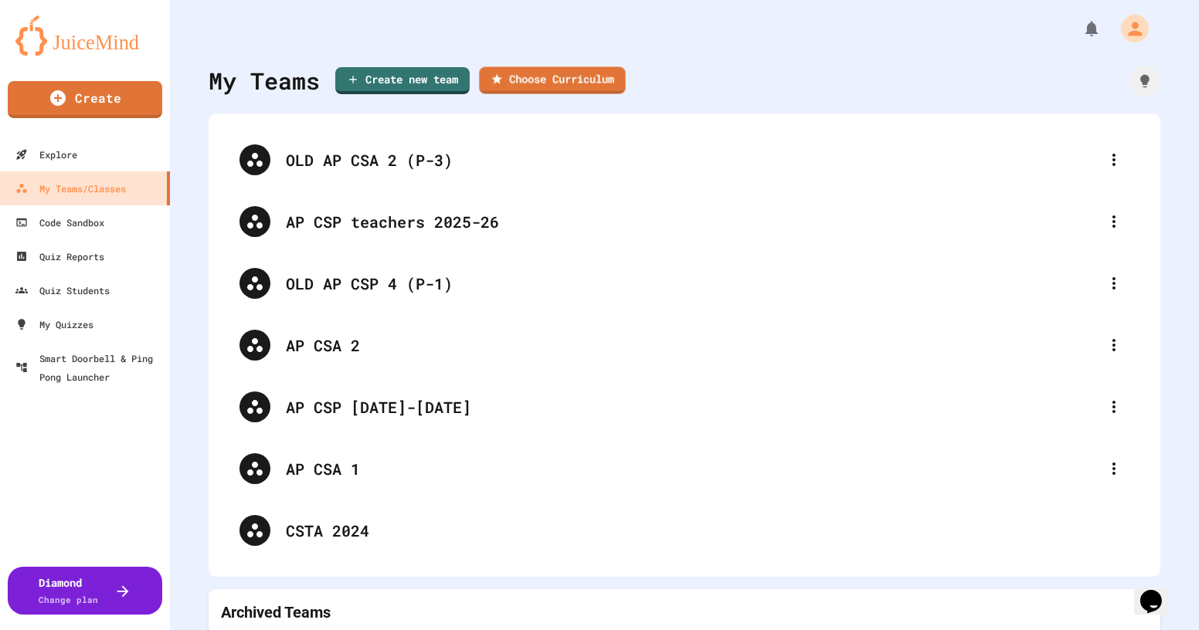
click at [541, 76] on link "Choose Curriculum" at bounding box center [552, 80] width 146 height 27
paste input "********"
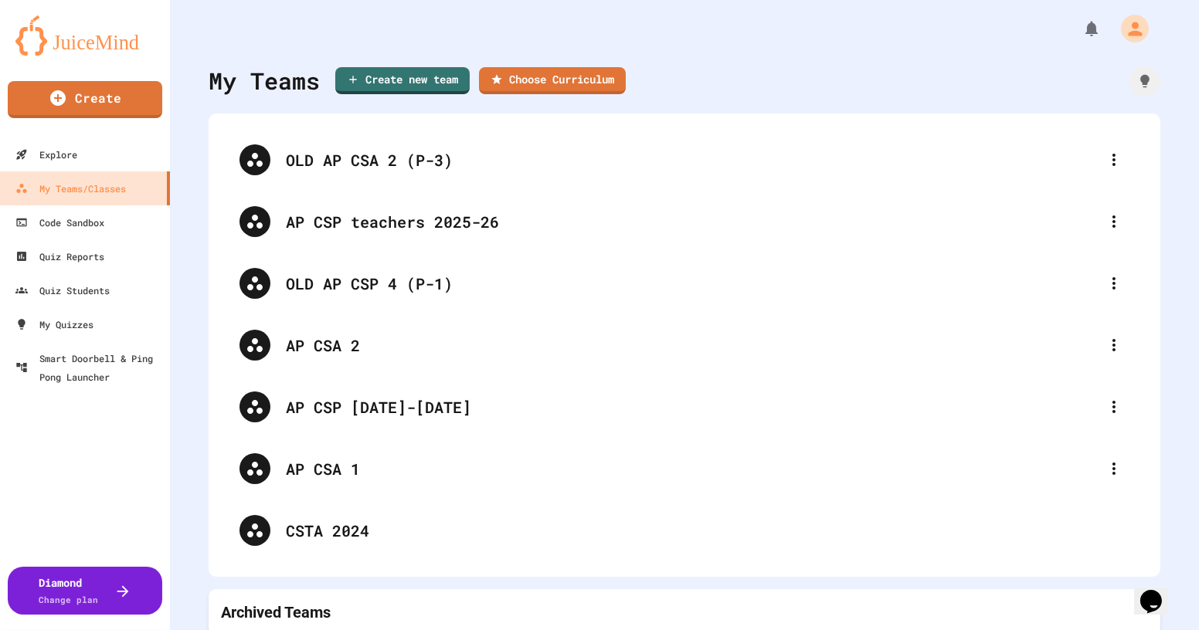
drag, startPoint x: 520, startPoint y: 332, endPoint x: 552, endPoint y: 336, distance: 32.7
drag, startPoint x: 532, startPoint y: 335, endPoint x: 517, endPoint y: 334, distance: 14.7
type input "********"
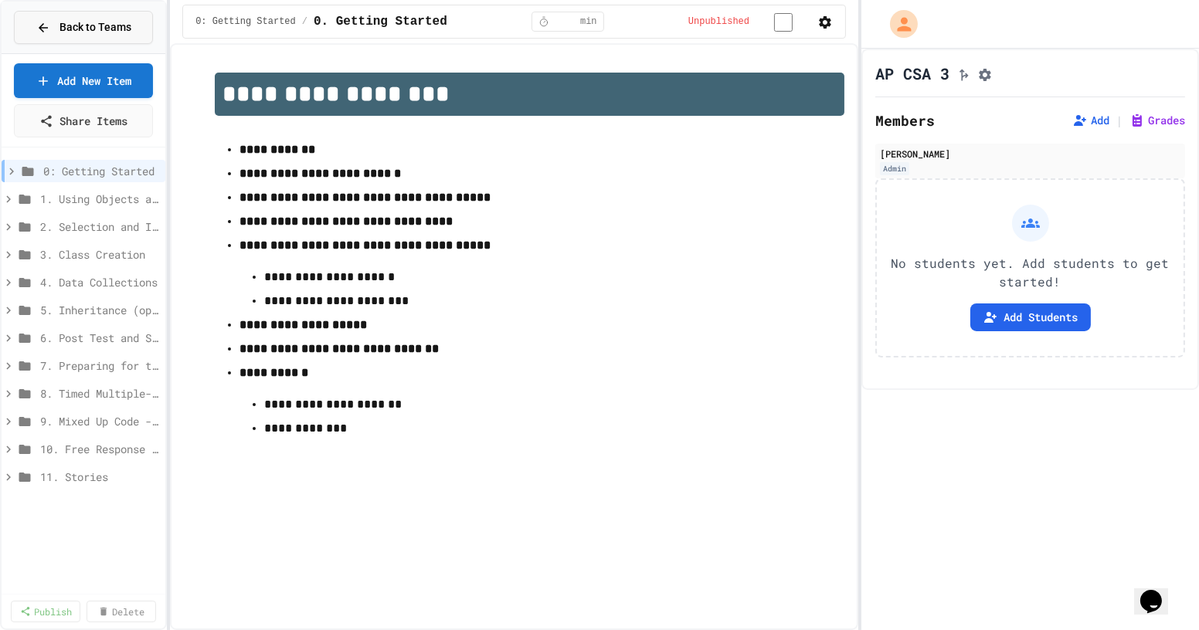
click at [99, 22] on span "Back to Teams" at bounding box center [95, 27] width 72 height 16
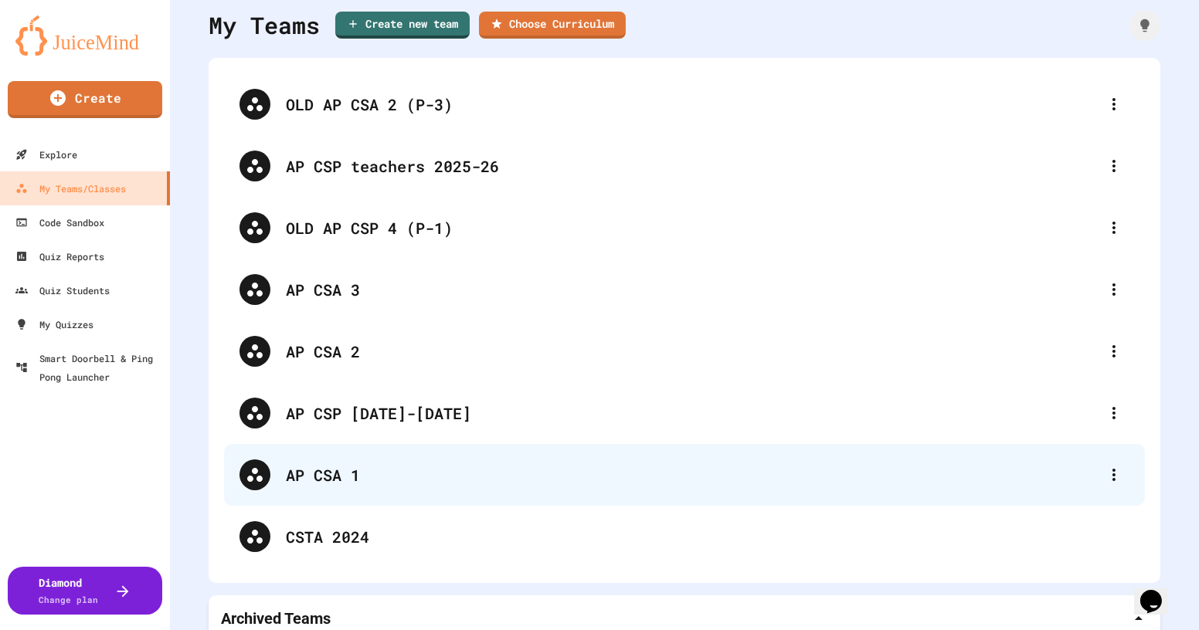
scroll to position [77, 0]
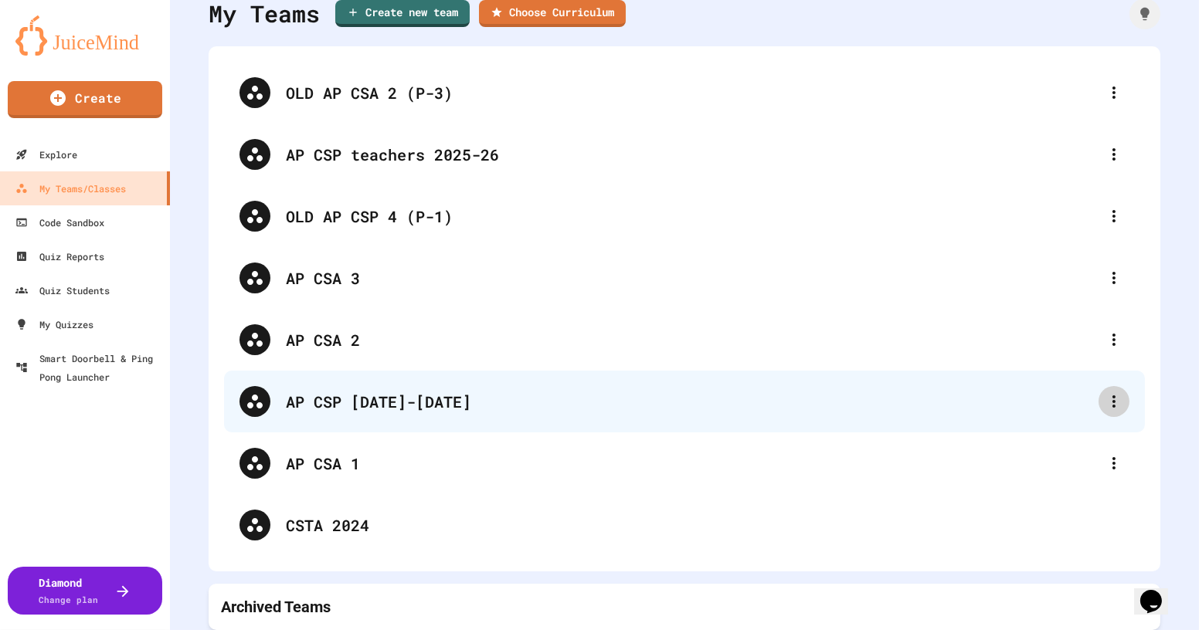
click at [1104, 392] on icon at bounding box center [1113, 401] width 19 height 19
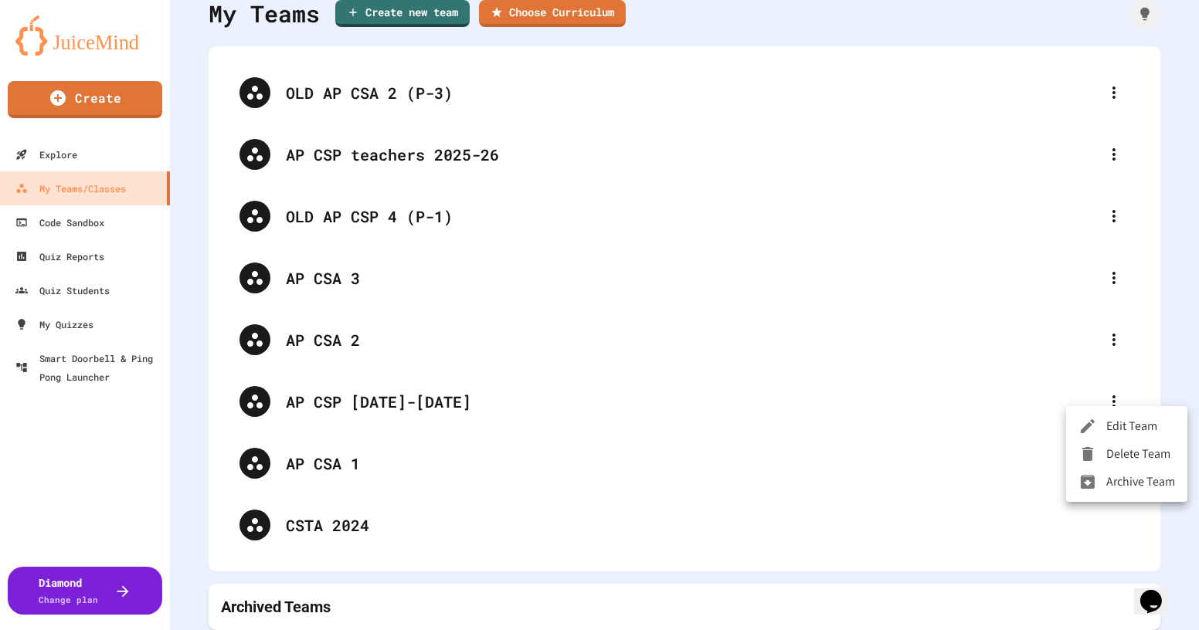
click at [1115, 422] on li "Edit Team" at bounding box center [1126, 426] width 121 height 28
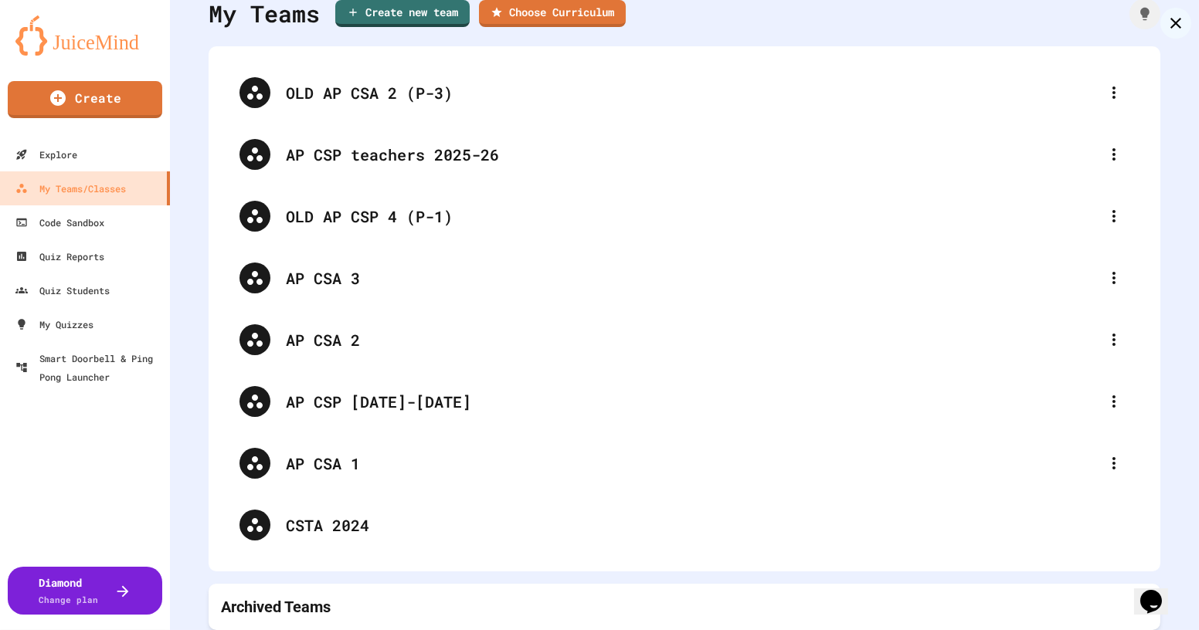
drag, startPoint x: 501, startPoint y: 245, endPoint x: 431, endPoint y: 244, distance: 70.3
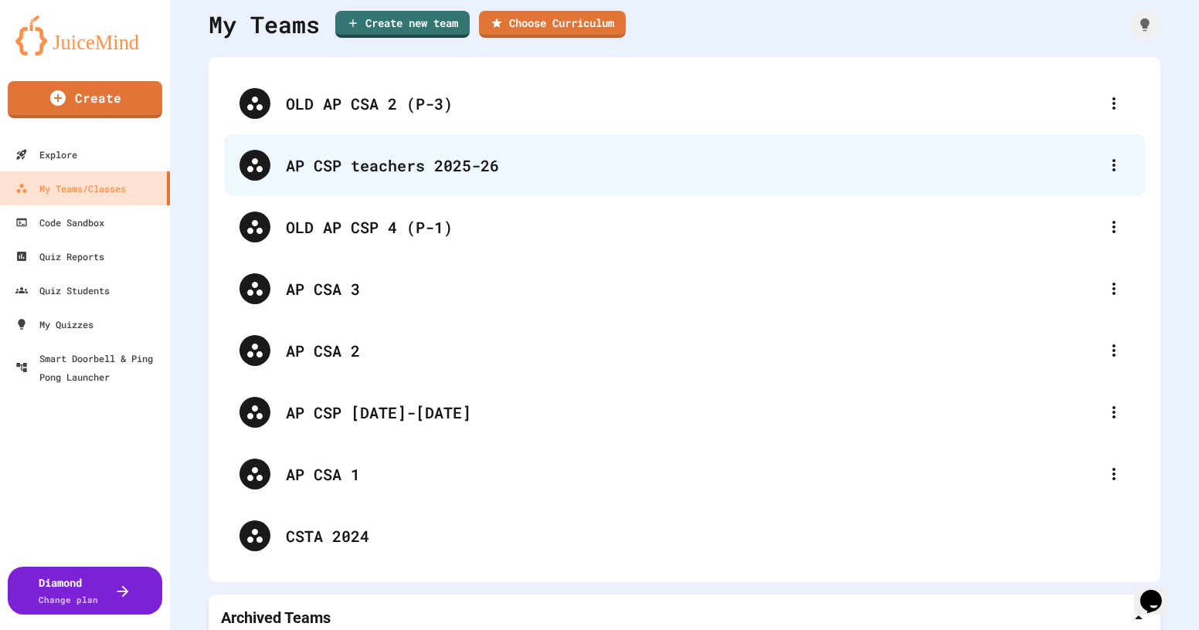
scroll to position [0, 0]
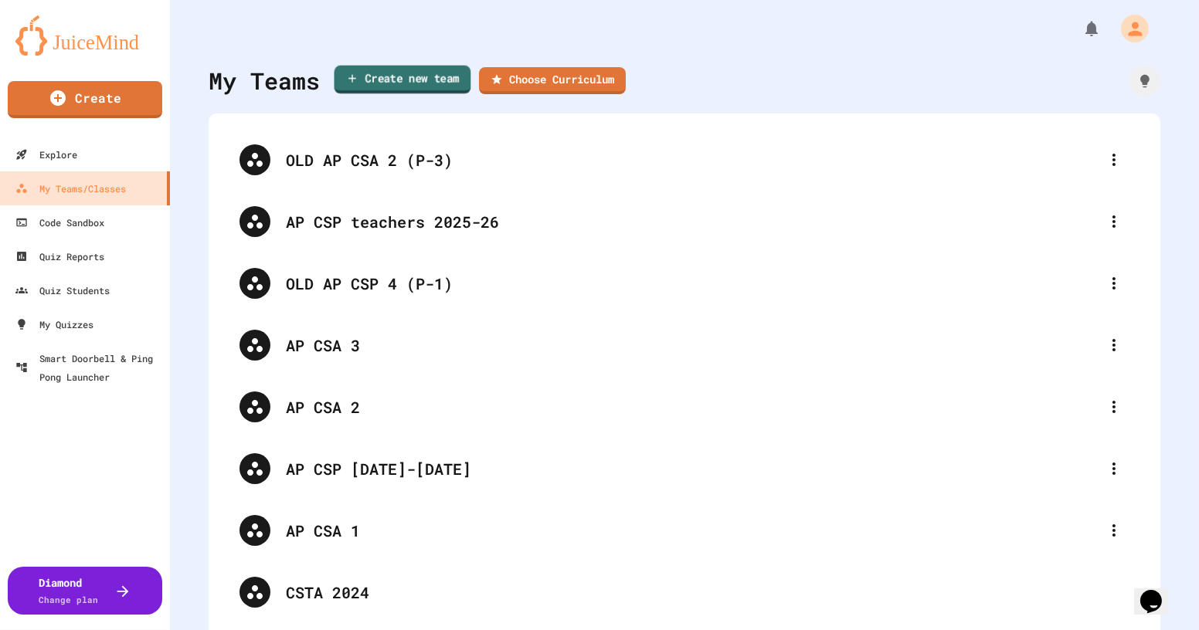
click at [419, 81] on link "Create new team" at bounding box center [402, 80] width 137 height 29
paste input "******"
type input "**********"
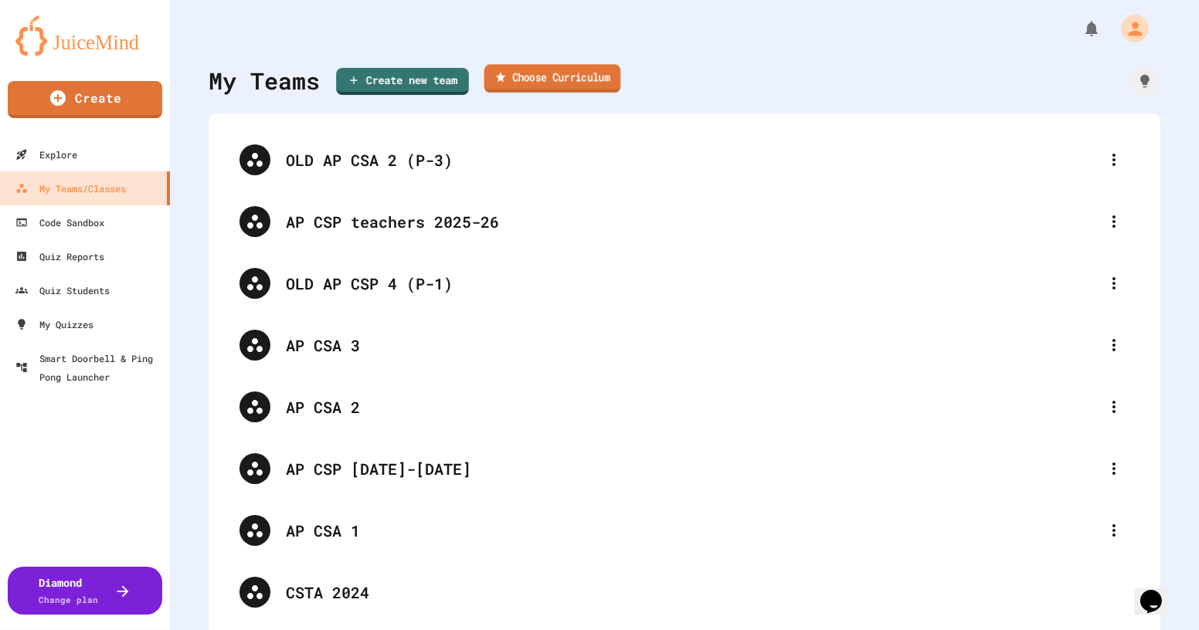
click at [554, 76] on link "Choose Curriculum" at bounding box center [552, 78] width 137 height 29
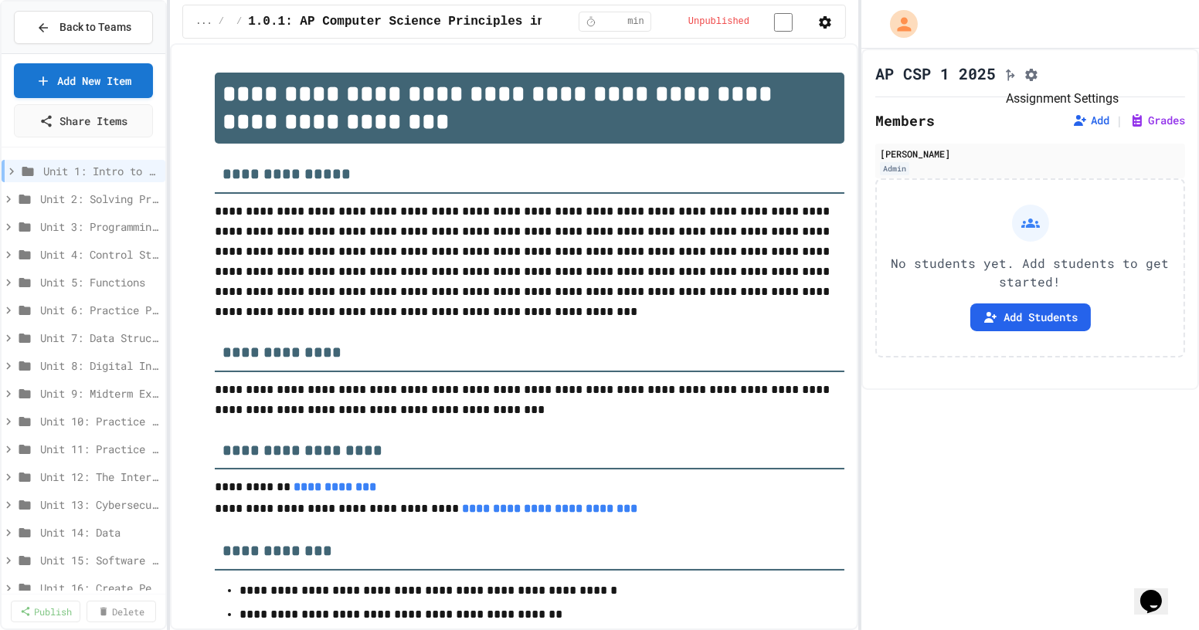
click at [1039, 68] on icon "Assignment Settings" at bounding box center [1030, 74] width 15 height 15
click at [1047, 330] on button "Add Students" at bounding box center [1030, 318] width 120 height 28
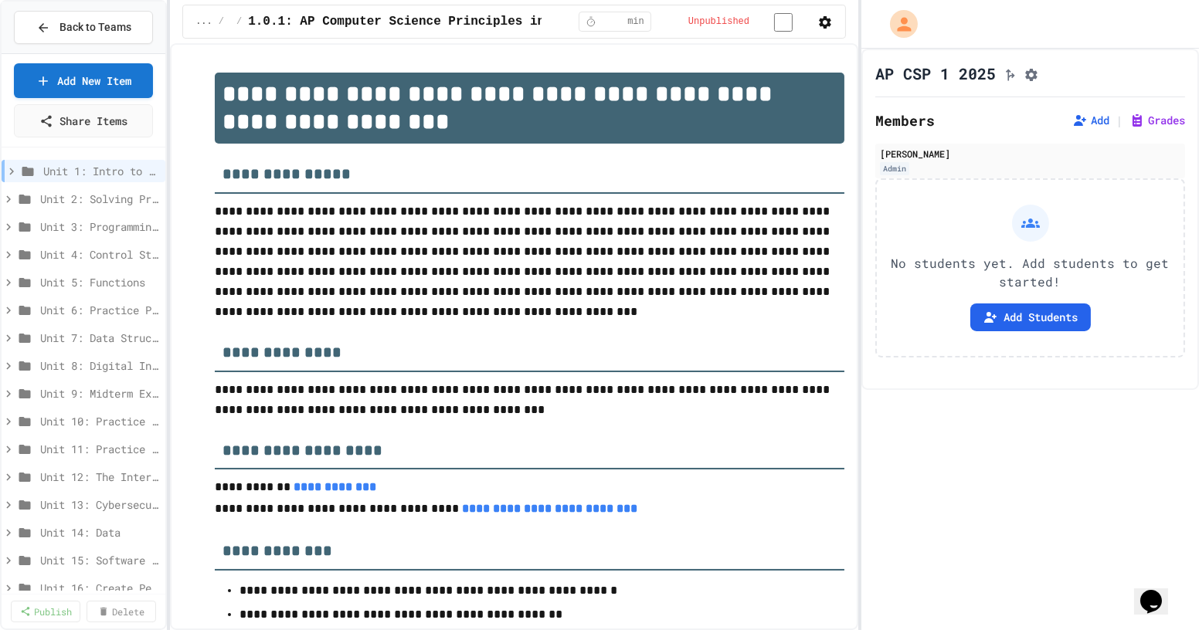
copy div "[URL][DOMAIN_NAME]"
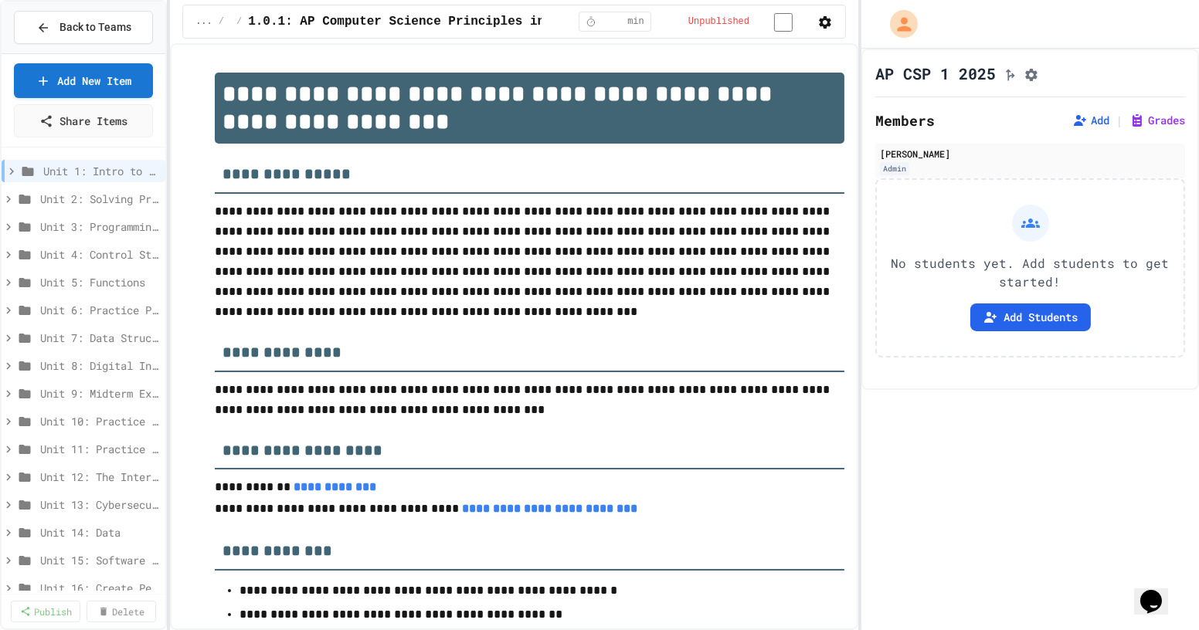
click at [80, 27] on span "Back to Teams" at bounding box center [95, 27] width 72 height 16
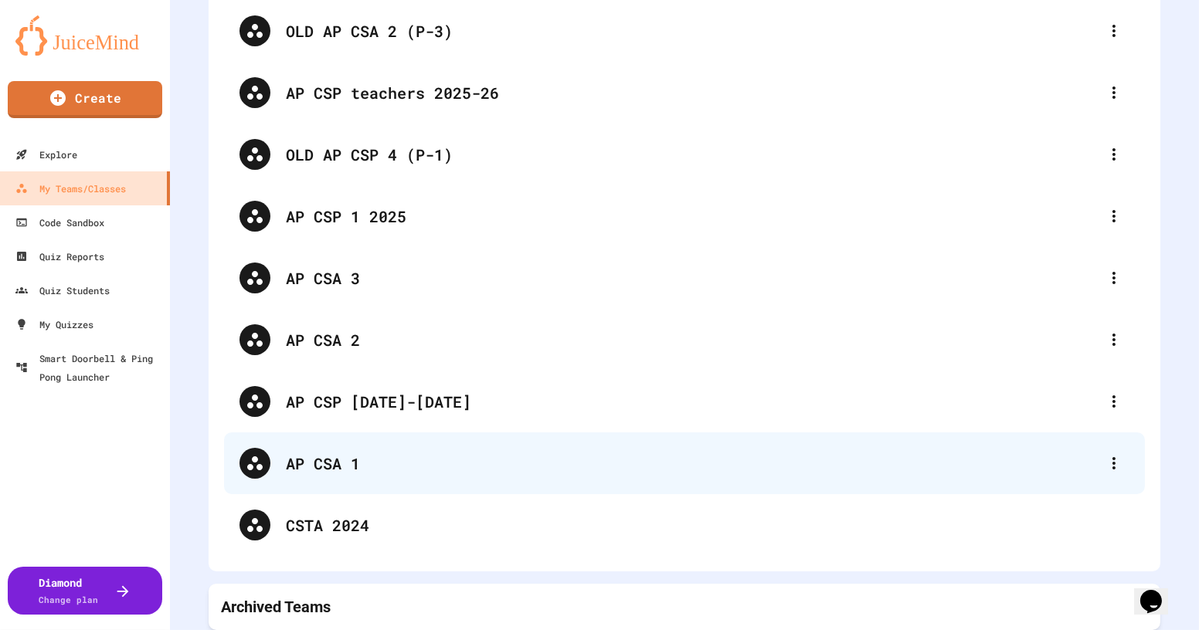
scroll to position [139, 0]
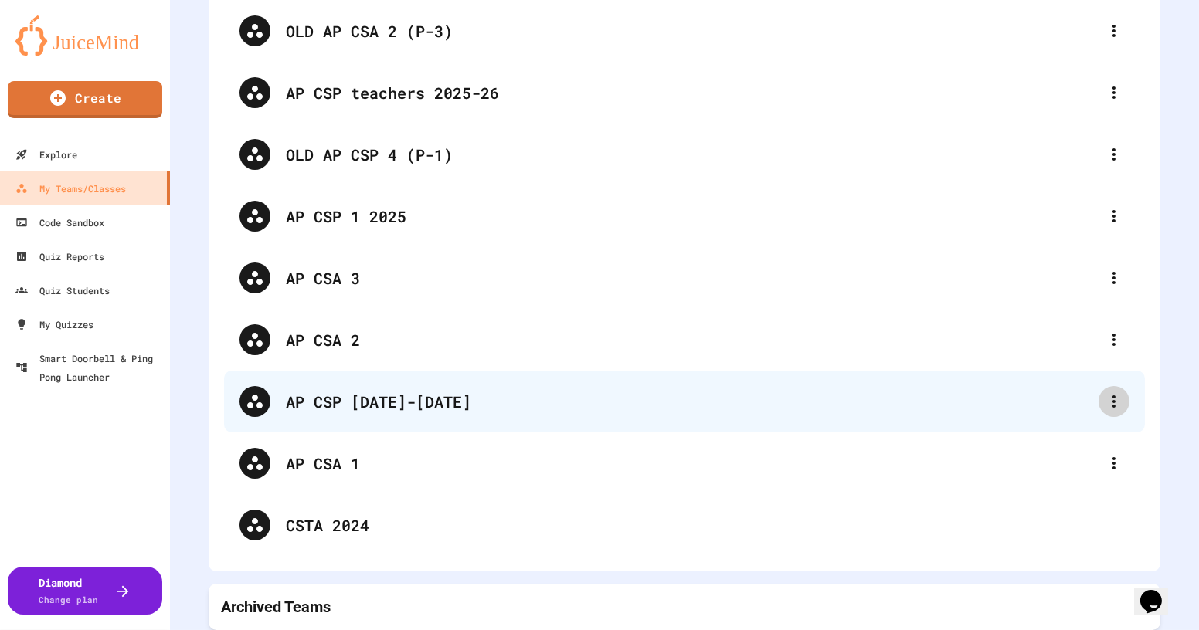
click at [1104, 393] on icon at bounding box center [1113, 401] width 19 height 19
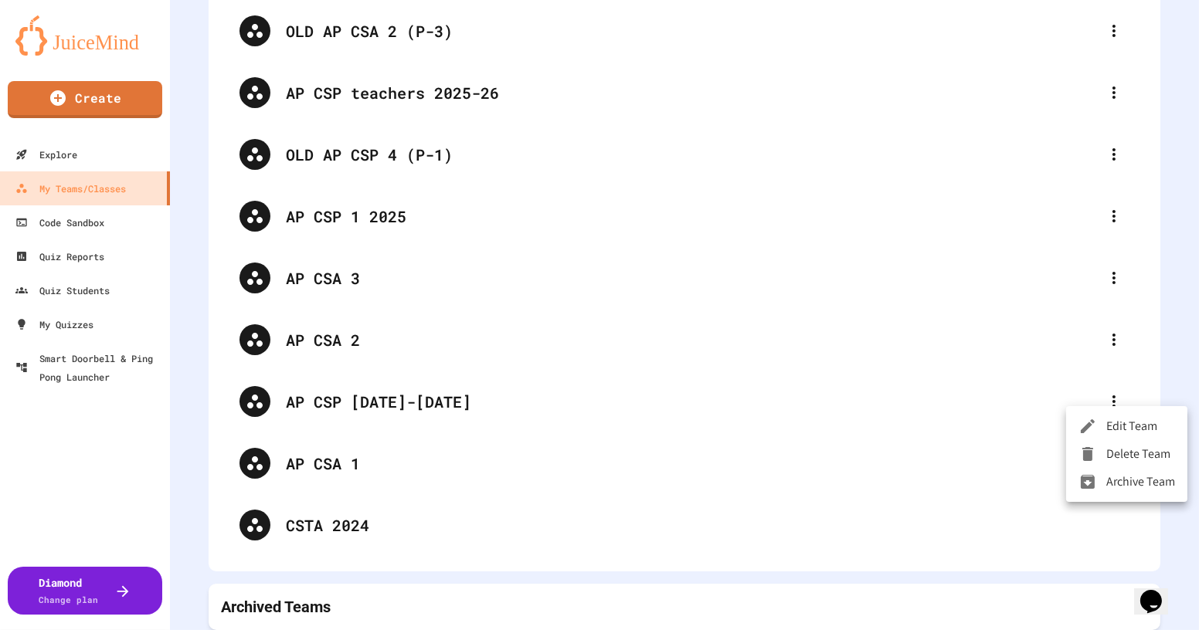
click at [1148, 280] on div at bounding box center [599, 315] width 1199 height 630
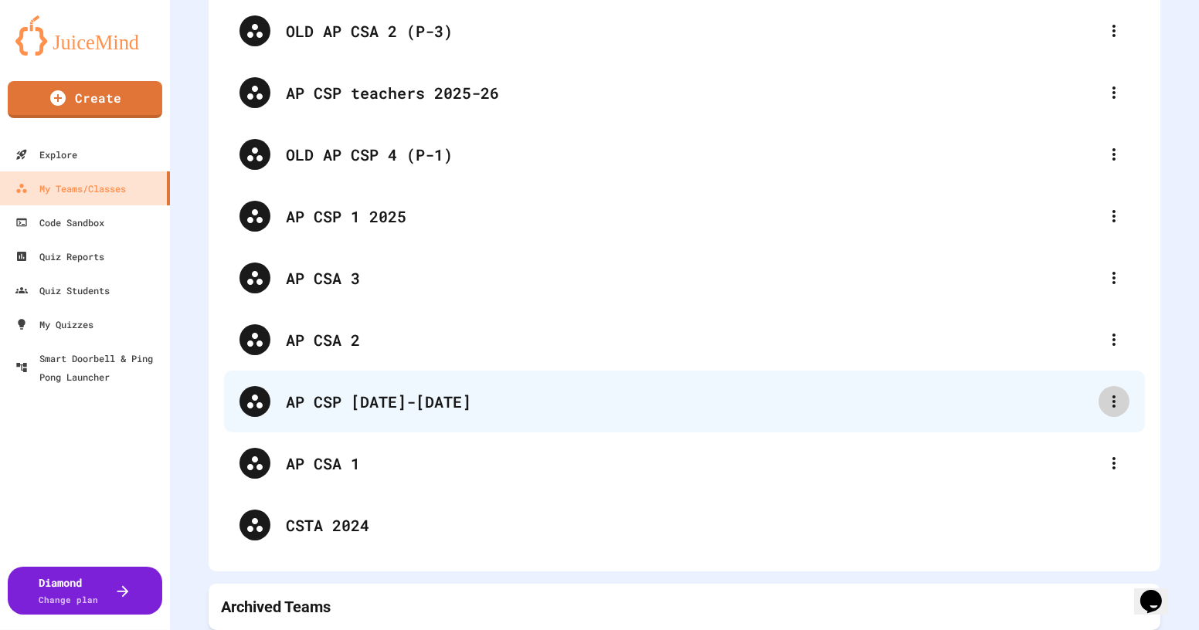
click at [1104, 392] on icon at bounding box center [1113, 401] width 19 height 19
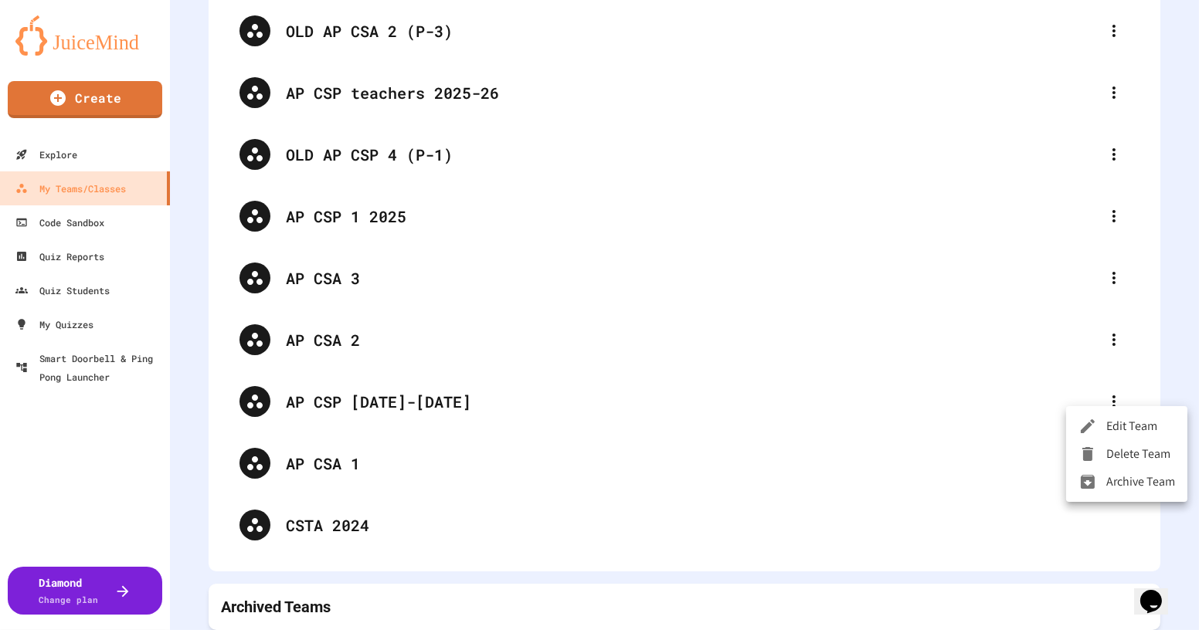
click at [1116, 453] on li "Delete Team" at bounding box center [1126, 454] width 121 height 28
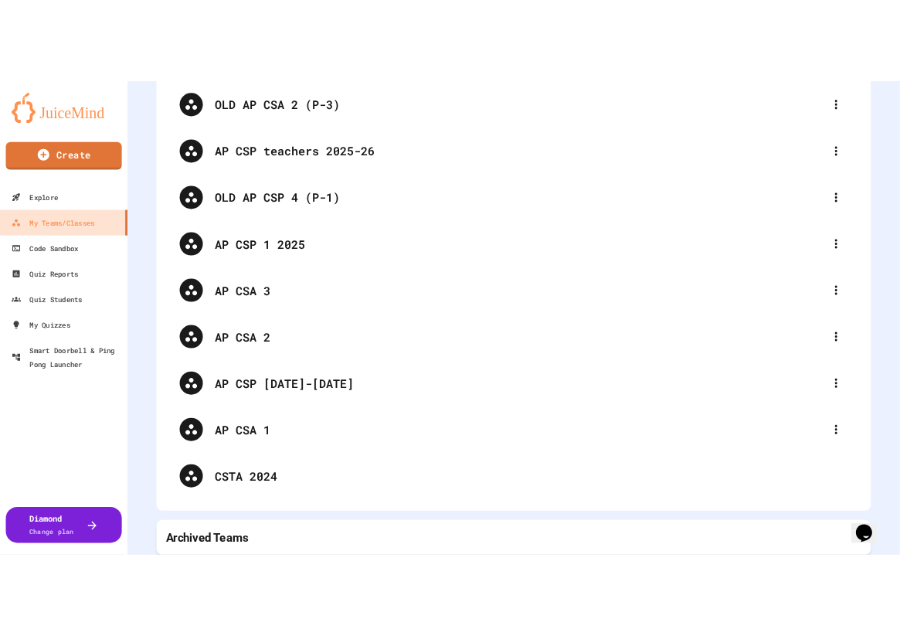
scroll to position [77, 0]
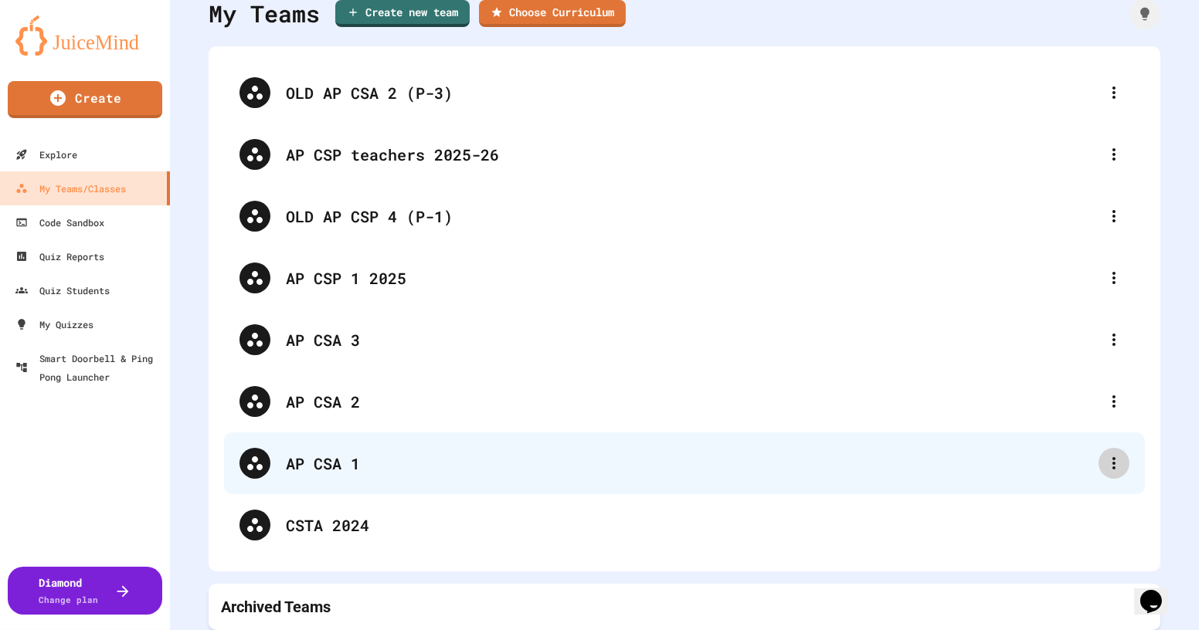
click at [1104, 454] on icon at bounding box center [1113, 463] width 19 height 19
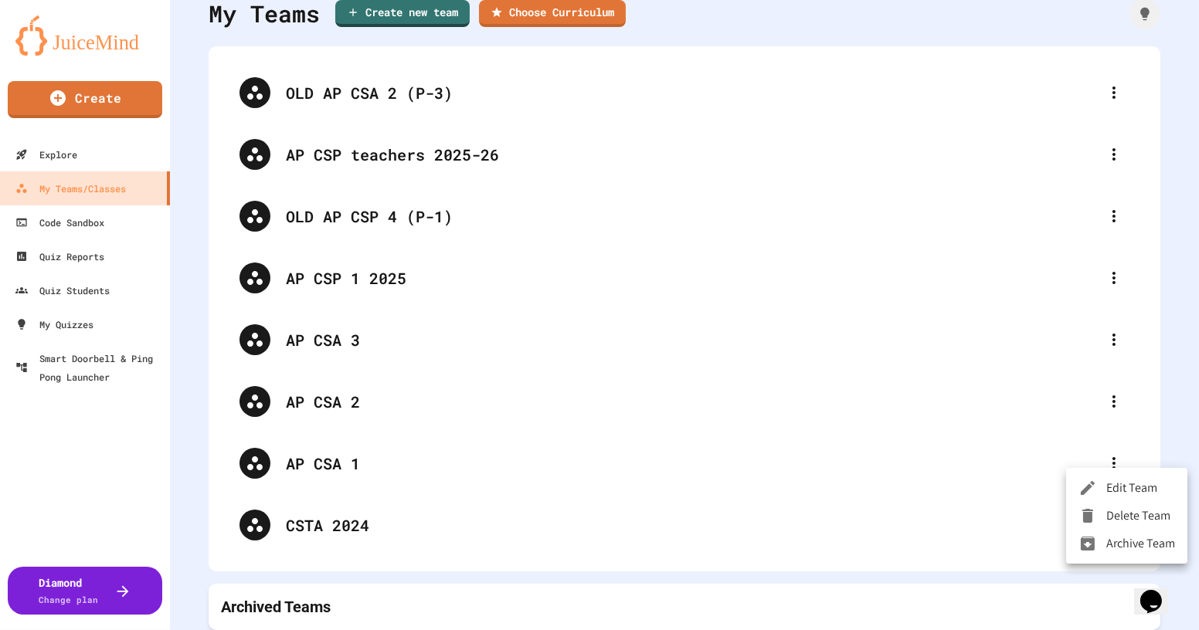
click at [909, 470] on div at bounding box center [599, 315] width 1199 height 630
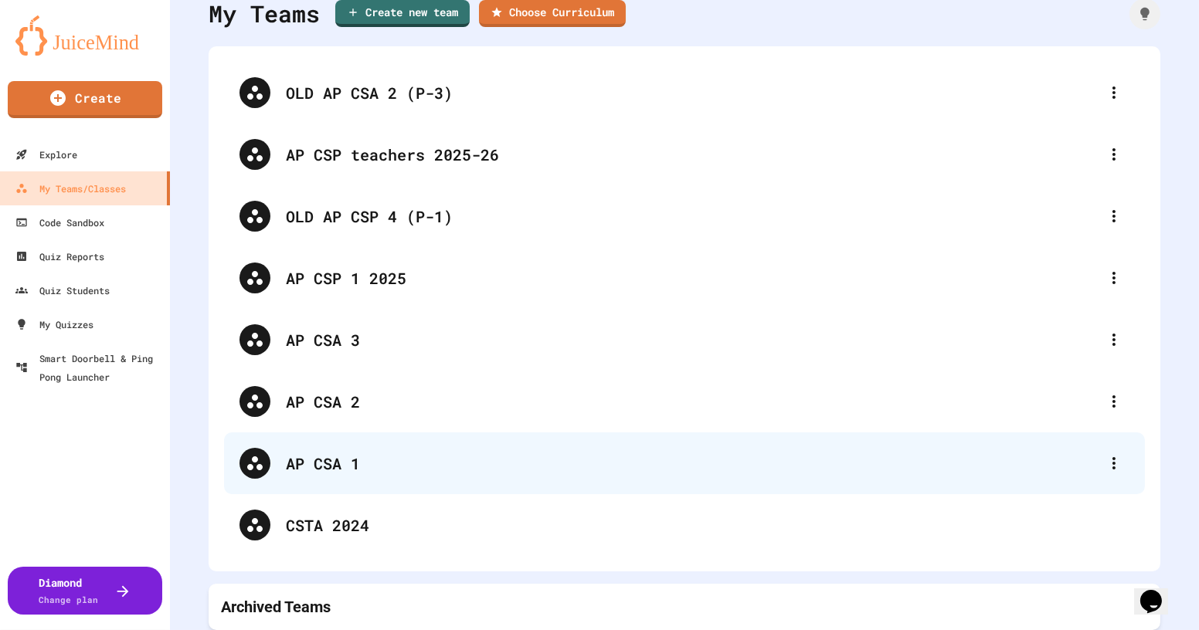
click at [329, 455] on div "AP CSA 1" at bounding box center [692, 463] width 812 height 23
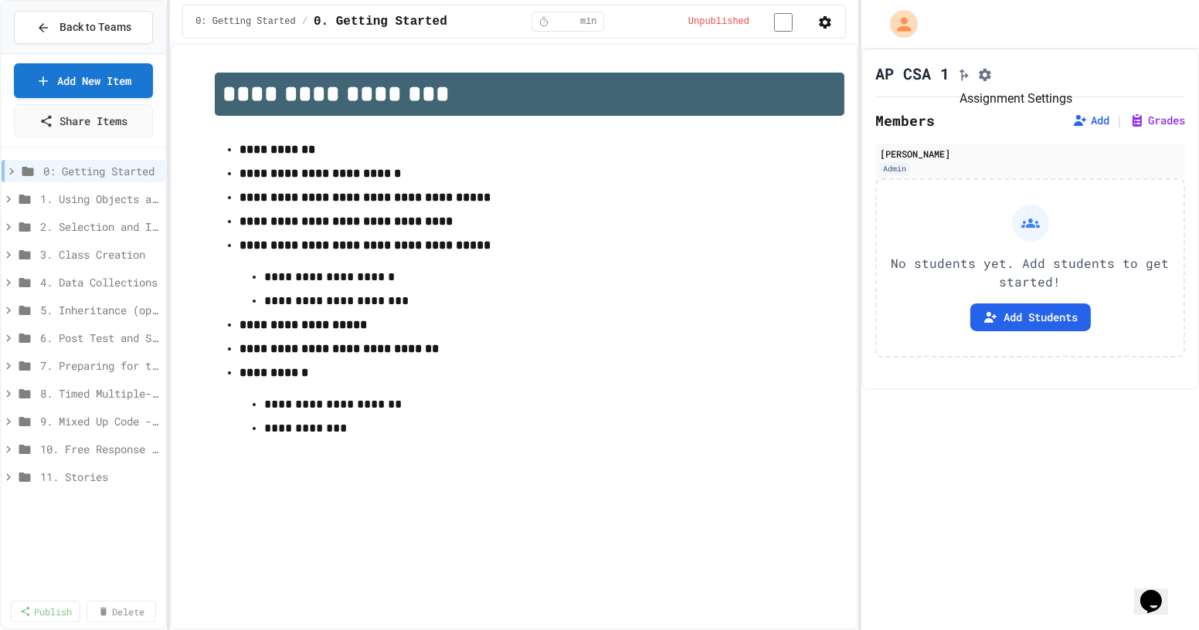
click at [991, 79] on icon "Assignment Settings" at bounding box center [984, 75] width 12 height 12
click at [825, 22] on icon "button" at bounding box center [825, 22] width 12 height 12
click at [1020, 18] on div at bounding box center [599, 315] width 1199 height 630
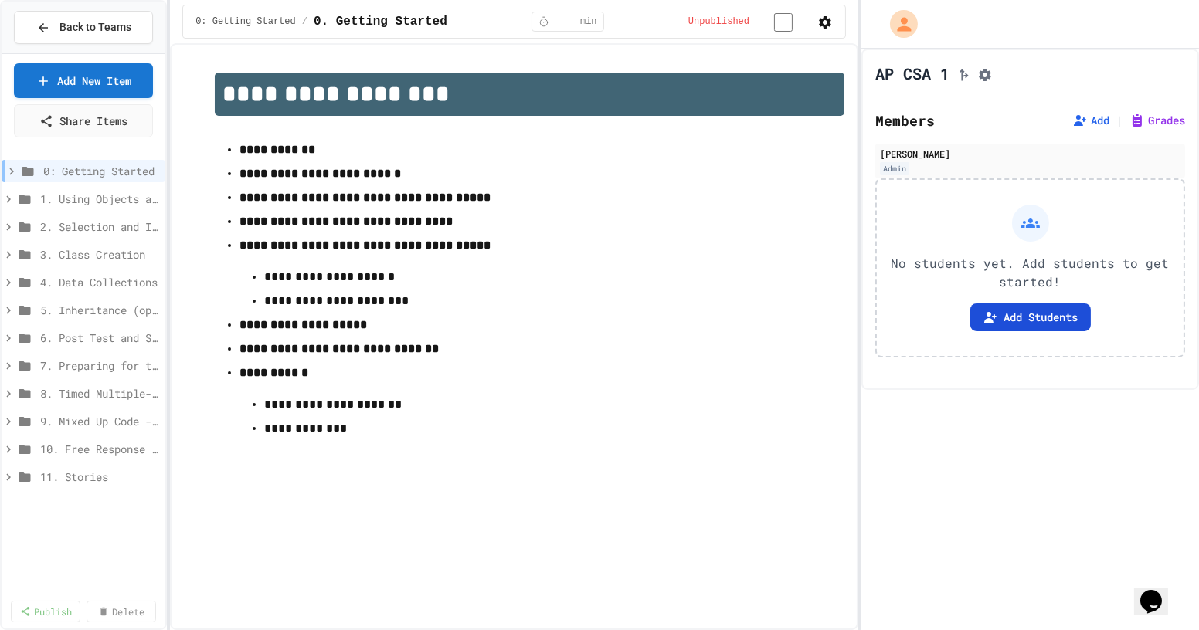
click at [1044, 311] on button "Add Students" at bounding box center [1030, 318] width 120 height 28
click at [86, 15] on button "Back to Teams" at bounding box center [83, 27] width 139 height 33
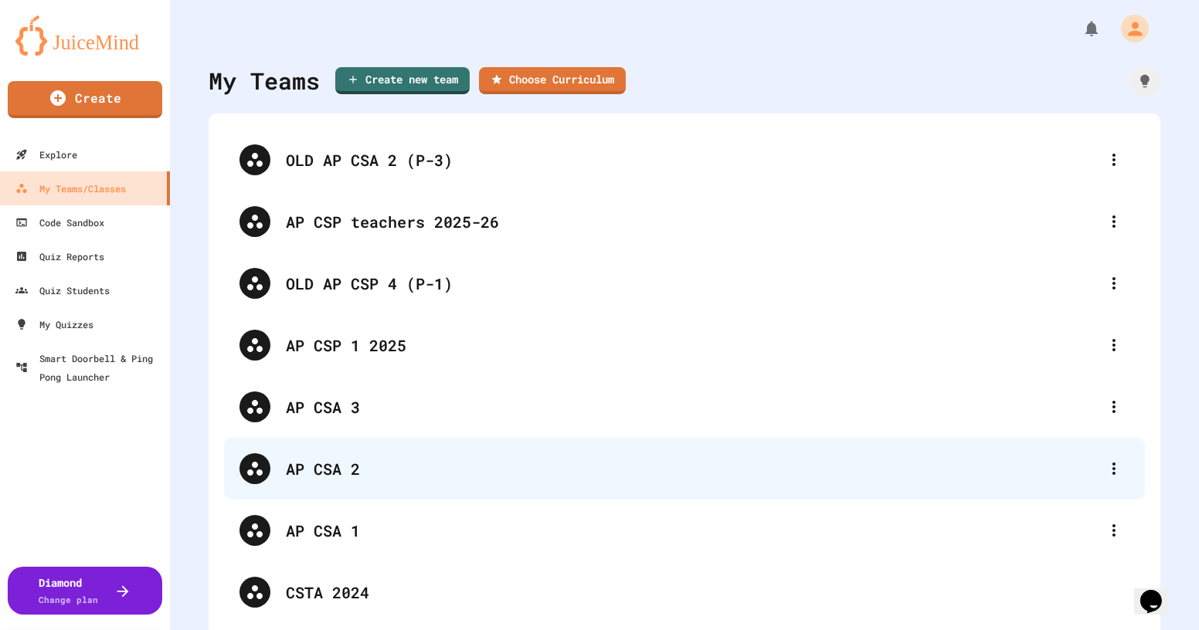
click at [361, 467] on div "AP CSA 2" at bounding box center [692, 468] width 812 height 23
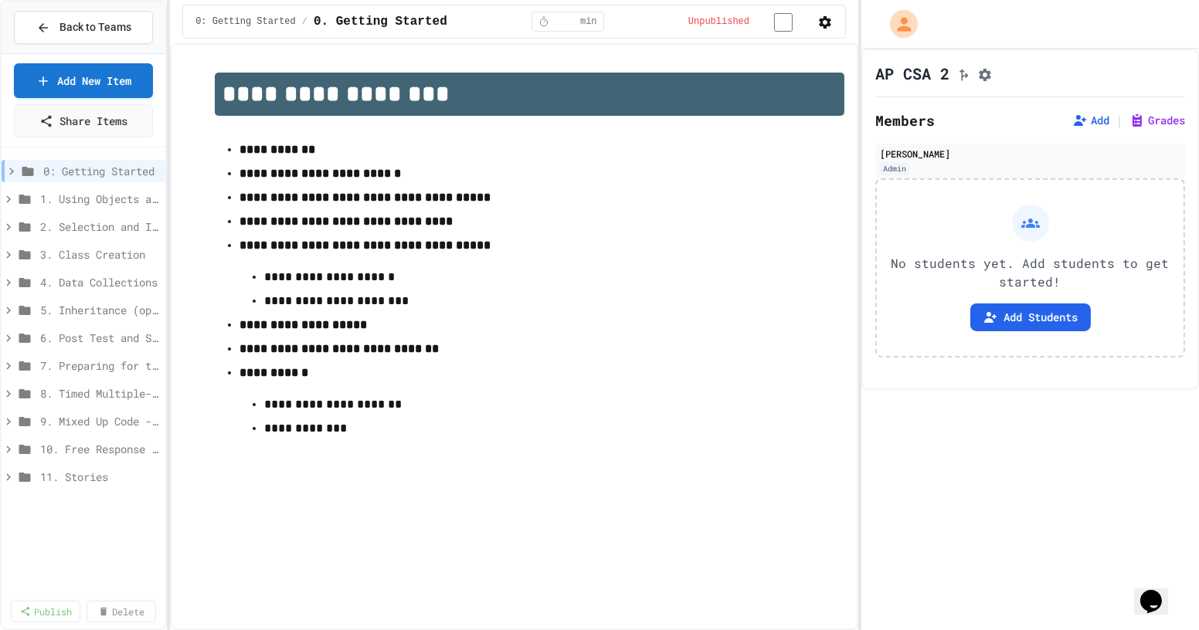
click at [1039, 266] on p "No students yet. Add students to get started!" at bounding box center [1030, 272] width 282 height 37
click at [1018, 306] on div "No students yet. Add students to get started! Add Students" at bounding box center [1030, 267] width 310 height 179
click at [1016, 321] on button "Add Students" at bounding box center [1030, 318] width 120 height 28
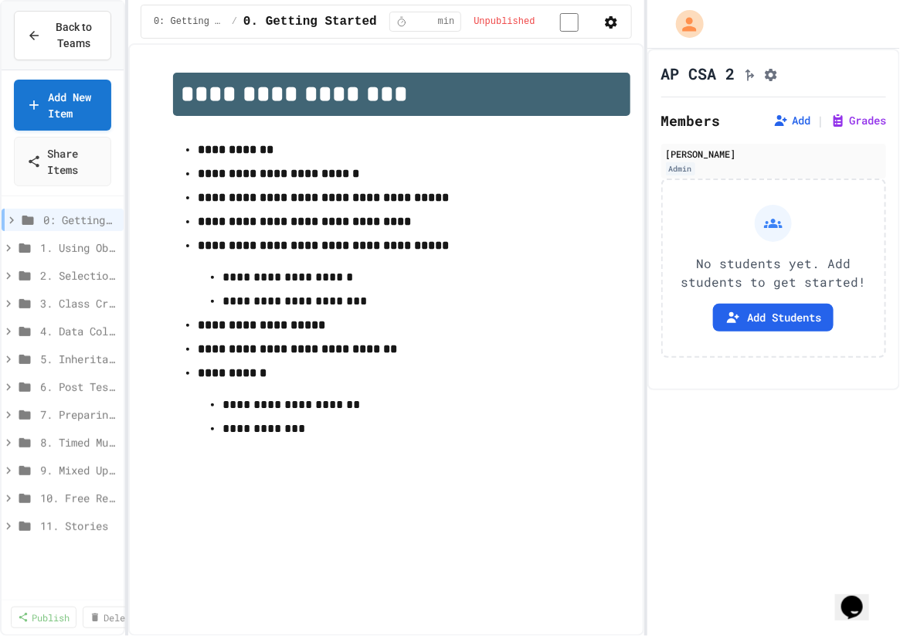
click at [61, 20] on span "Back to Teams" at bounding box center [74, 35] width 48 height 32
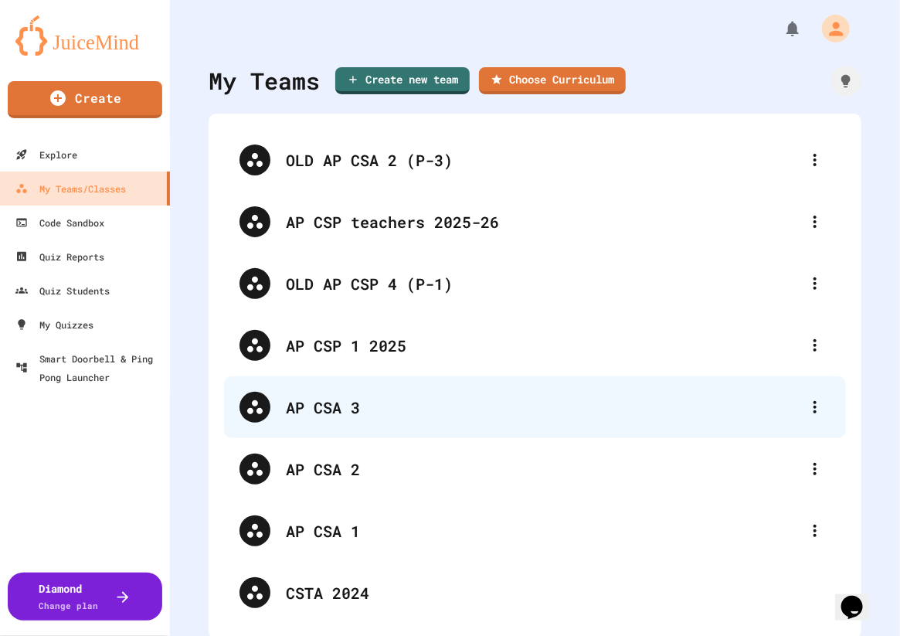
click at [320, 415] on div "AP CSA 3" at bounding box center [543, 406] width 514 height 23
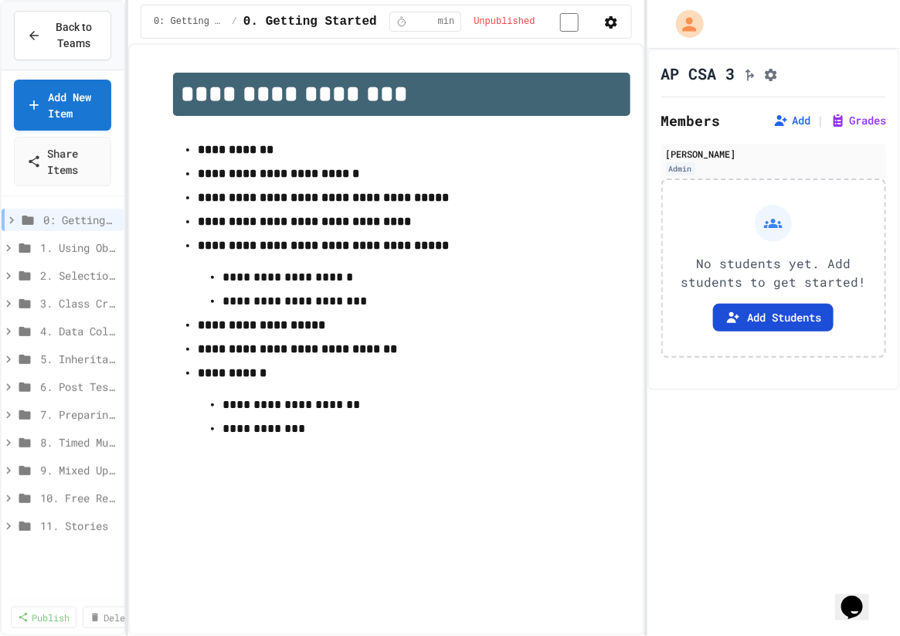
click at [742, 325] on button "Add Students" at bounding box center [773, 318] width 120 height 28
